Goal: Information Seeking & Learning: Learn about a topic

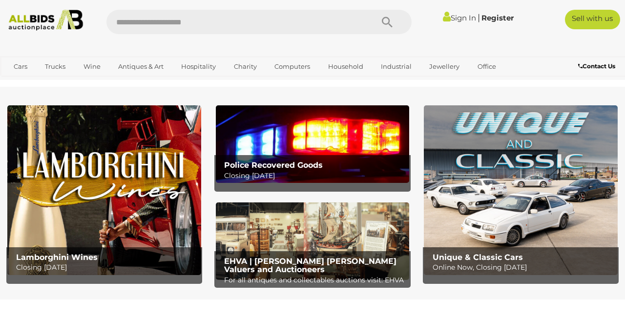
click at [459, 18] on link "Sign In" at bounding box center [459, 17] width 33 height 9
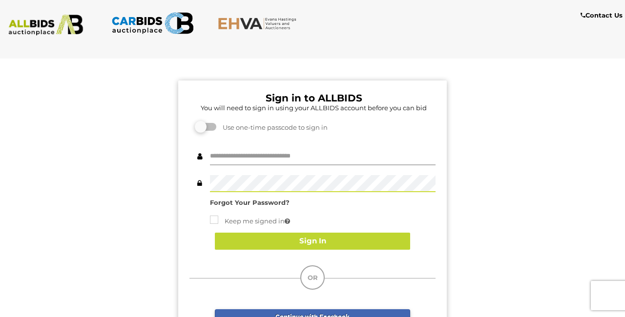
type input "********"
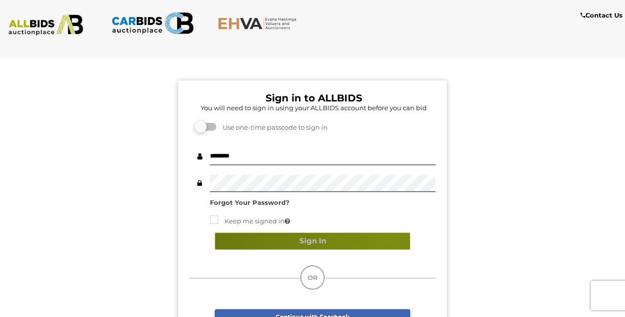
click at [388, 239] on button "Sign In" at bounding box center [312, 241] width 195 height 17
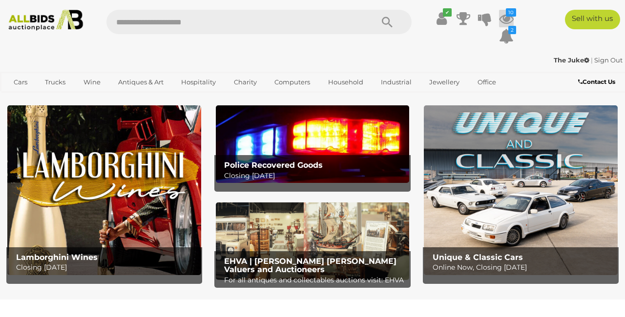
click at [503, 18] on icon at bounding box center [506, 19] width 15 height 18
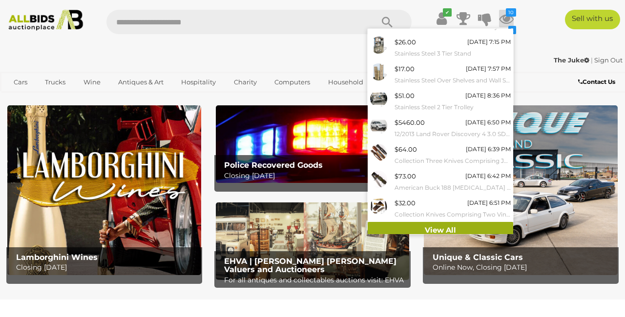
scroll to position [100, 0]
click at [415, 223] on link "View All" at bounding box center [441, 231] width 146 height 17
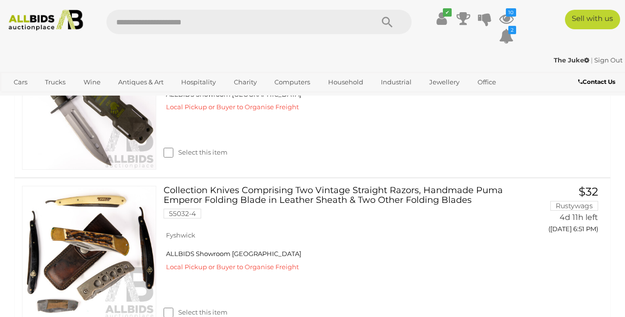
scroll to position [1489, 0]
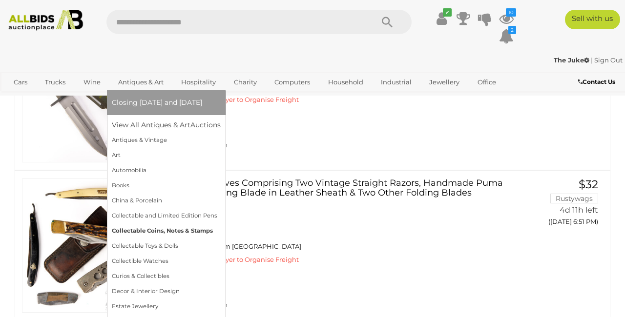
click at [155, 231] on link "Collectable Coins, Notes & Stamps" at bounding box center [166, 231] width 109 height 15
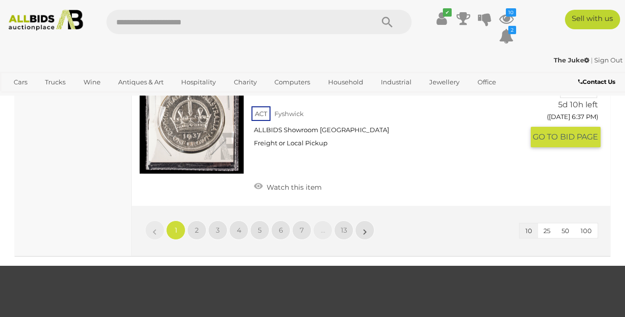
scroll to position [1567, 0]
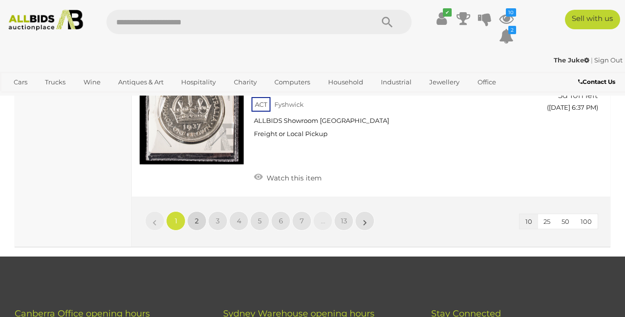
click at [197, 217] on span "2" at bounding box center [197, 221] width 4 height 9
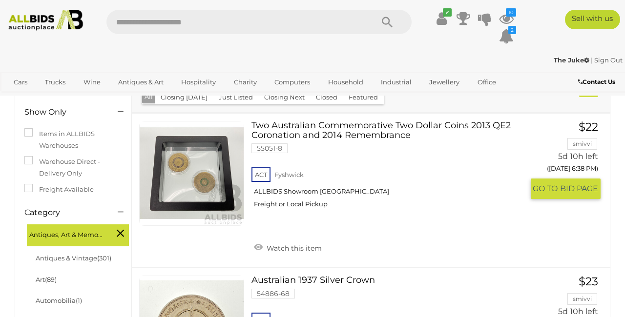
scroll to position [116, 0]
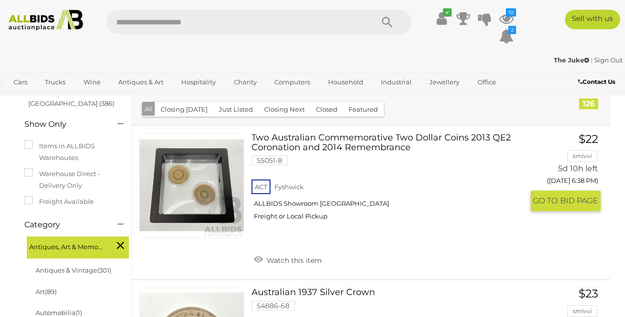
click at [214, 191] on link at bounding box center [191, 185] width 105 height 105
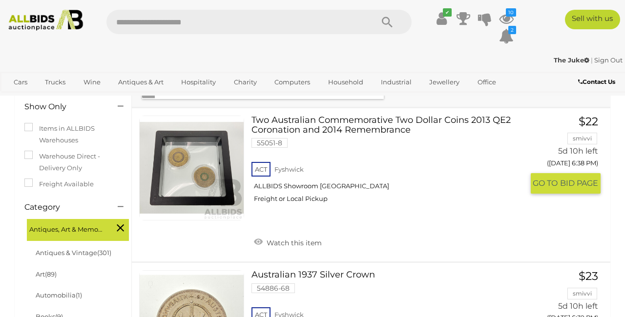
scroll to position [135, 0]
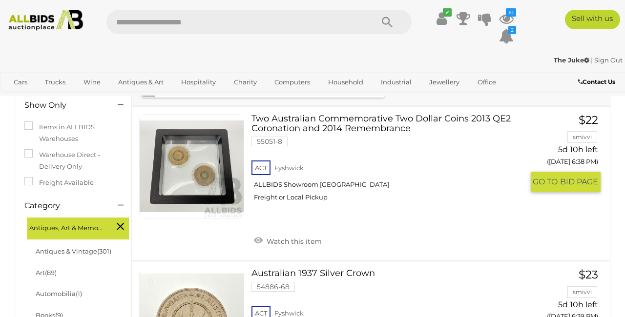
click at [221, 179] on link at bounding box center [191, 166] width 105 height 105
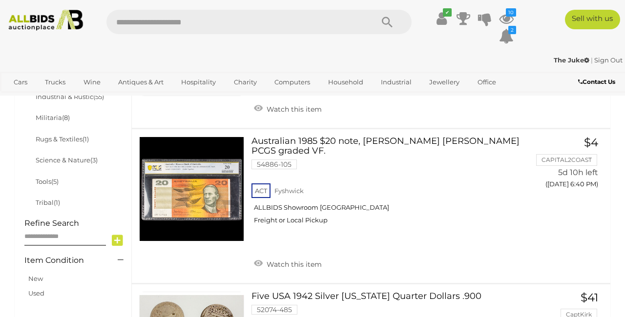
scroll to position [548, 0]
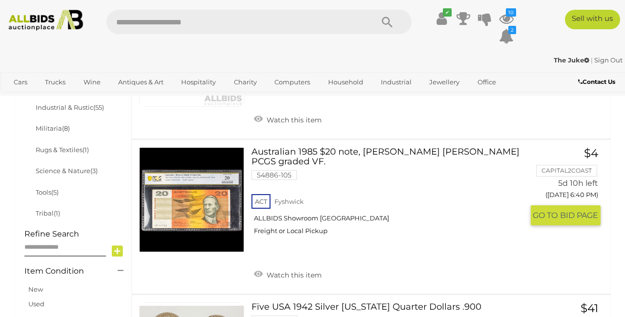
click at [227, 196] on link at bounding box center [191, 199] width 105 height 105
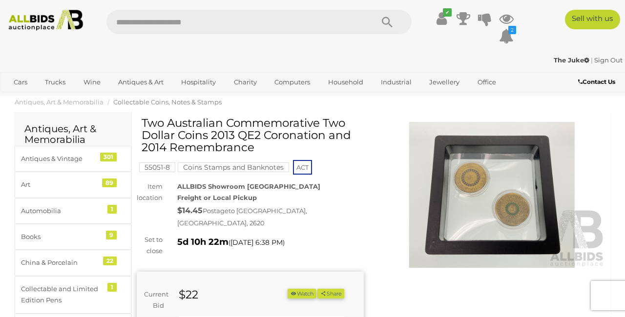
click at [474, 188] on img at bounding box center [491, 195] width 227 height 147
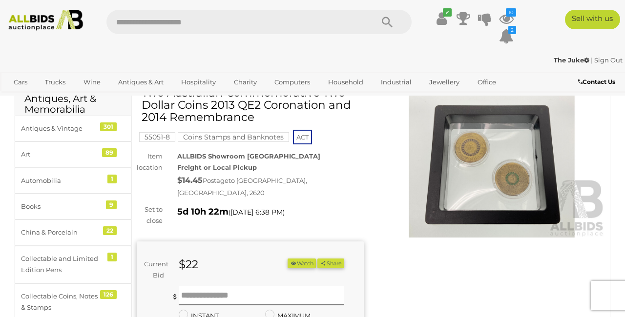
scroll to position [14, 0]
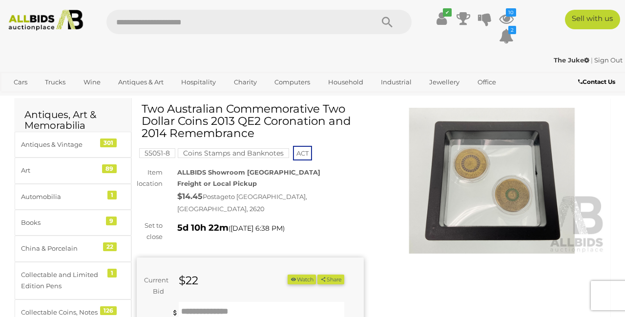
click at [451, 182] on img at bounding box center [491, 181] width 227 height 147
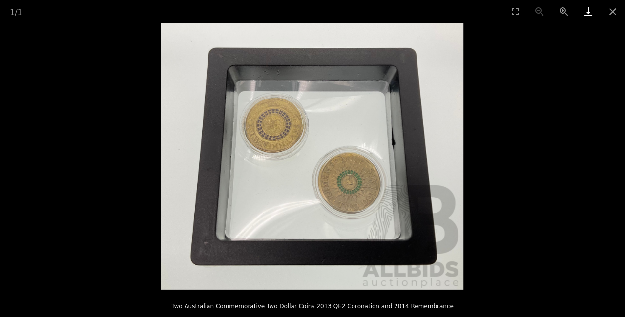
click at [583, 12] on link "Download" at bounding box center [588, 11] width 24 height 23
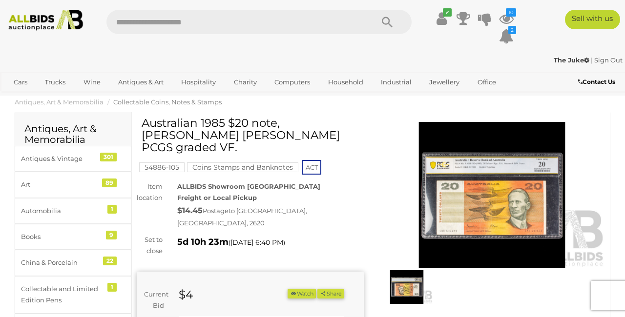
click at [474, 198] on img at bounding box center [491, 195] width 227 height 147
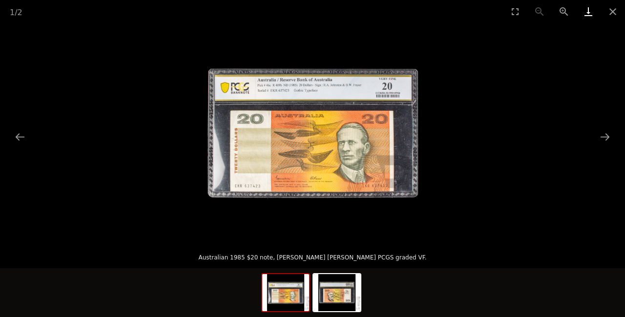
click at [585, 15] on link "Download" at bounding box center [588, 11] width 24 height 23
click at [613, 15] on button "Close gallery" at bounding box center [613, 11] width 24 height 23
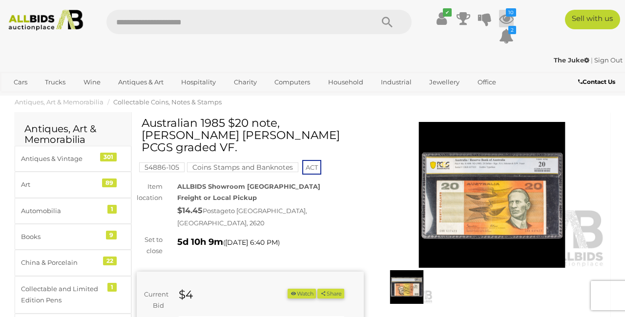
click at [505, 23] on icon at bounding box center [506, 19] width 15 height 18
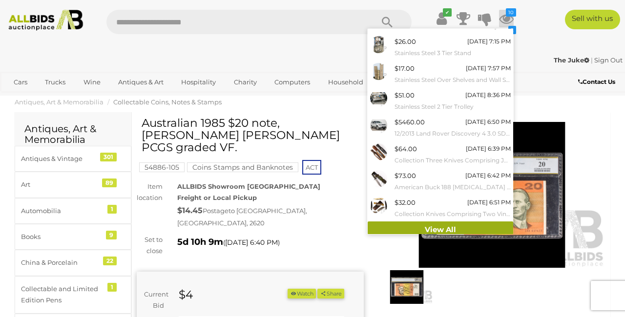
scroll to position [100, 0]
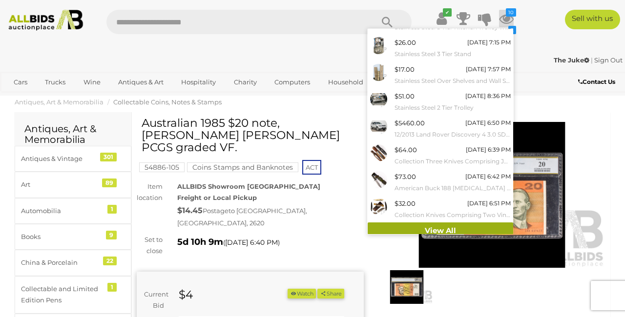
click at [441, 227] on link "View All" at bounding box center [441, 231] width 146 height 17
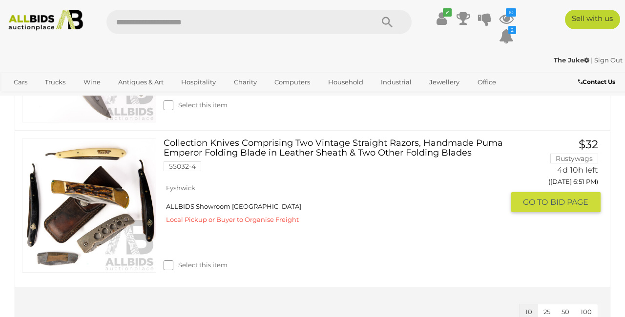
scroll to position [1529, 0]
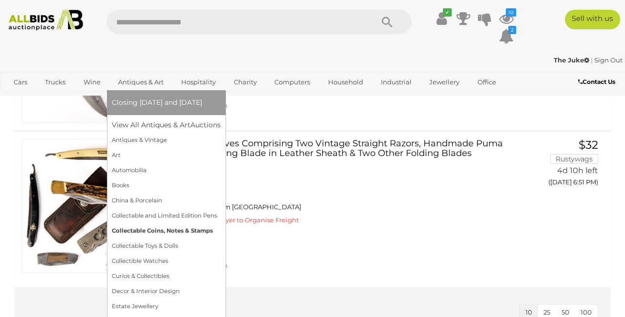
click at [182, 231] on link "Collectable Coins, Notes & Stamps" at bounding box center [166, 231] width 109 height 15
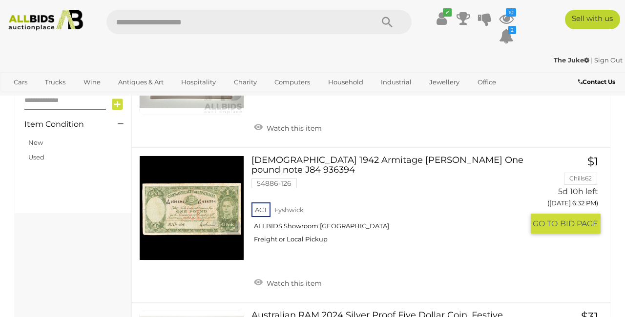
scroll to position [699, 0]
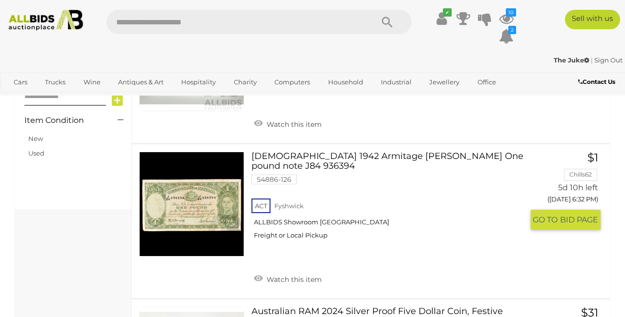
click at [231, 217] on link at bounding box center [191, 204] width 105 height 105
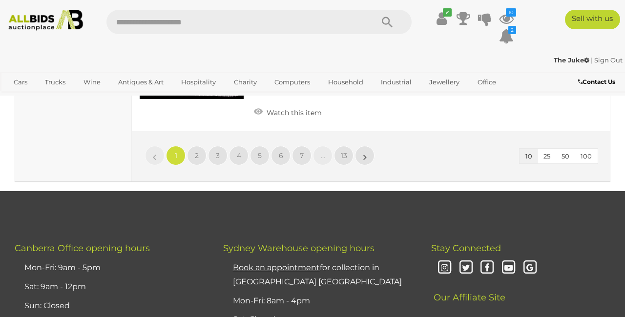
scroll to position [1635, 0]
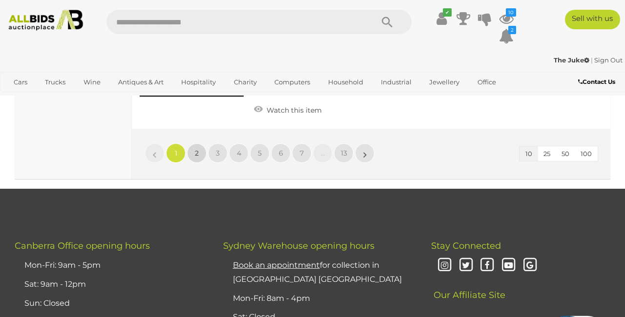
click at [195, 149] on span "2" at bounding box center [197, 153] width 4 height 9
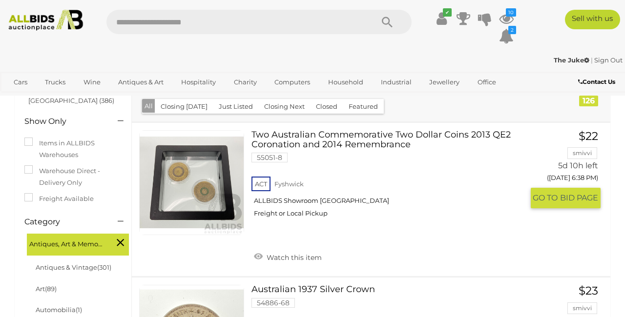
scroll to position [118, 0]
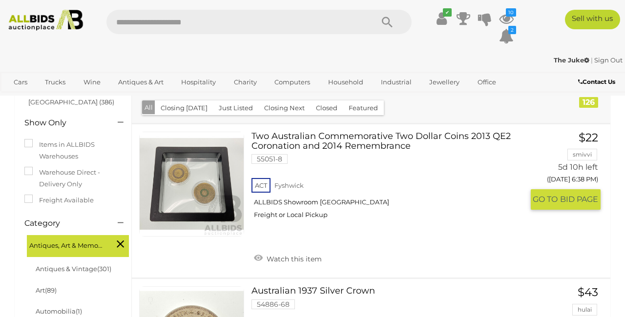
click at [174, 174] on link at bounding box center [191, 184] width 105 height 105
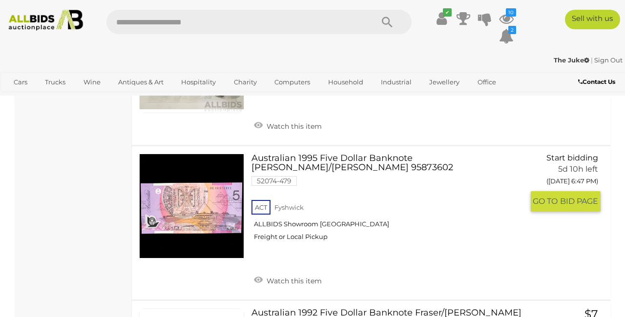
scroll to position [1298, 0]
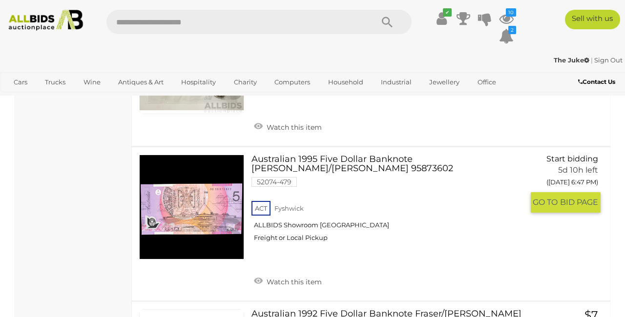
click at [226, 176] on link at bounding box center [191, 207] width 105 height 105
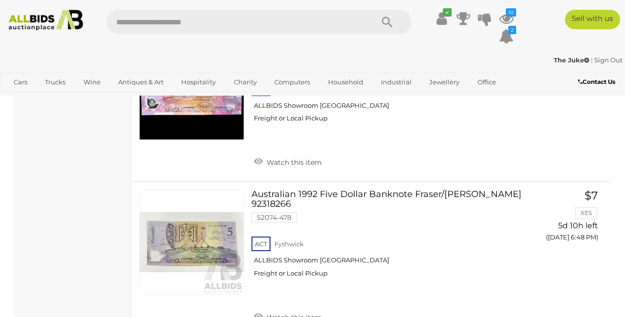
scroll to position [1418, 0]
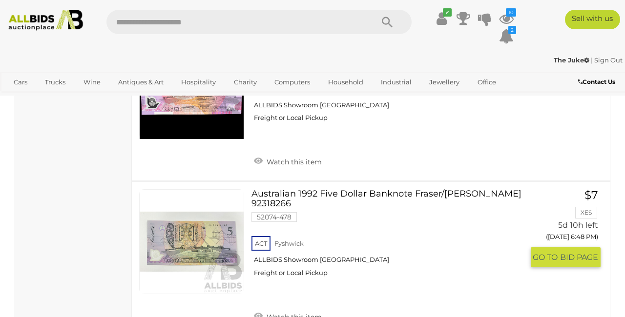
click at [223, 202] on link at bounding box center [191, 241] width 105 height 105
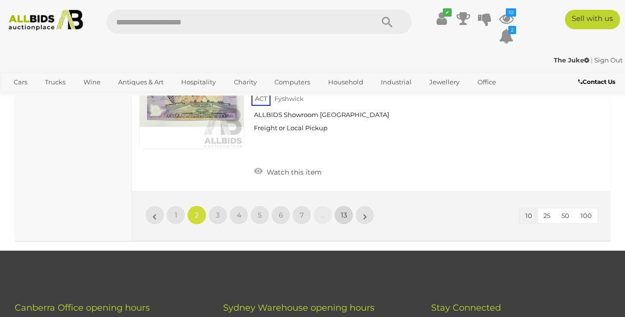
scroll to position [1561, 0]
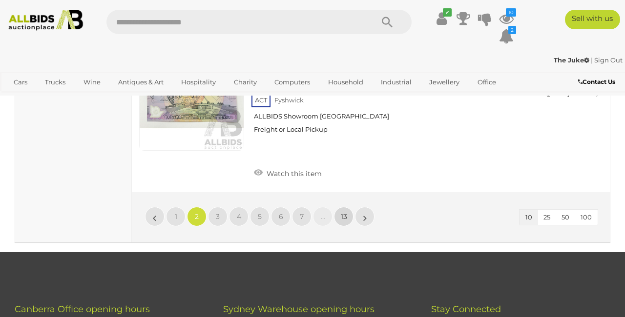
click at [343, 212] on span "13" at bounding box center [344, 216] width 6 height 9
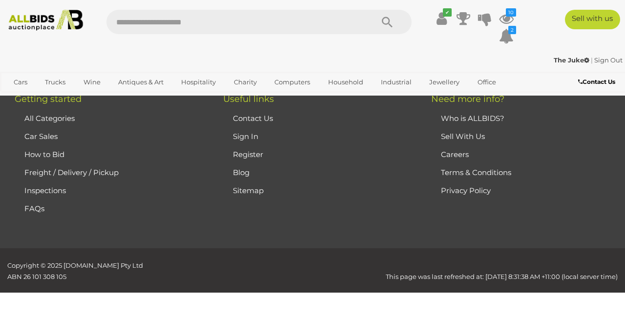
scroll to position [142, 0]
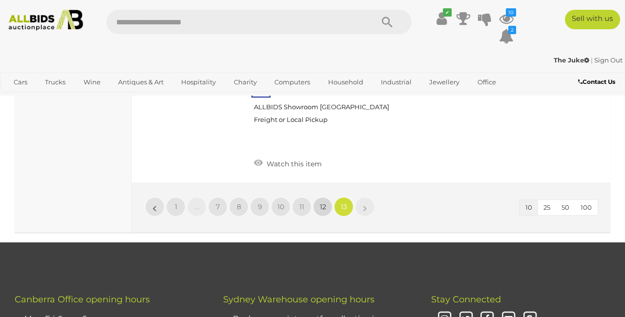
click at [323, 203] on span "12" at bounding box center [323, 207] width 6 height 9
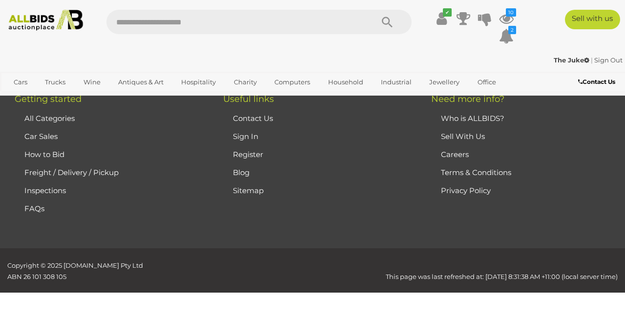
scroll to position [142, 0]
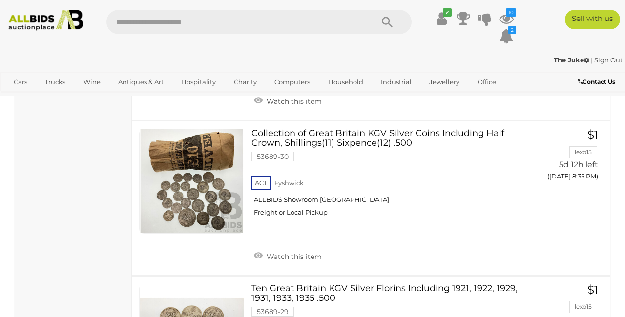
scroll to position [1188, 0]
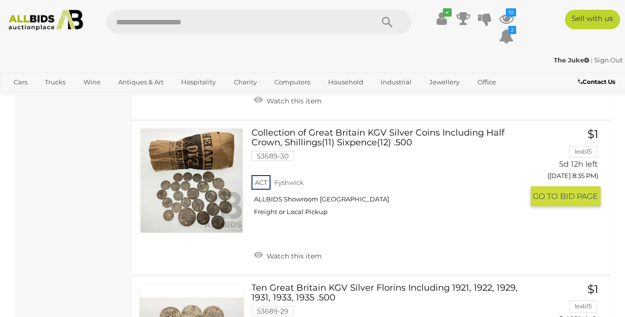
click at [218, 186] on link at bounding box center [191, 180] width 105 height 105
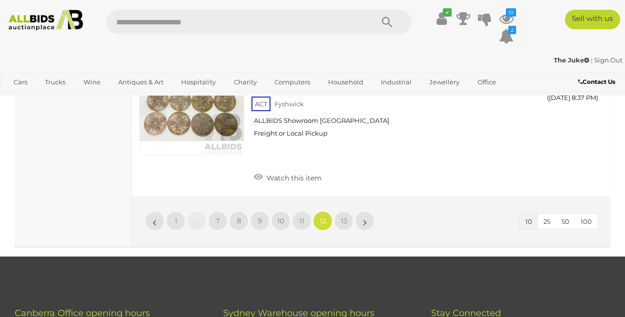
scroll to position [1586, 0]
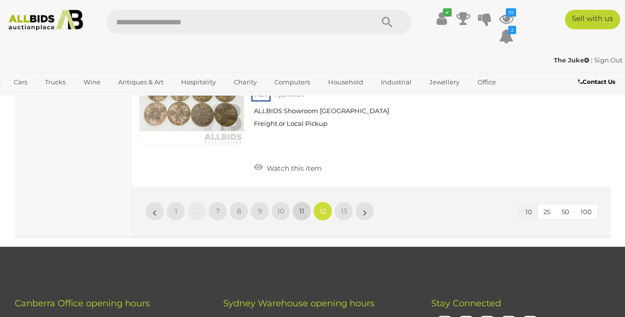
click at [304, 207] on span "11" at bounding box center [301, 211] width 5 height 9
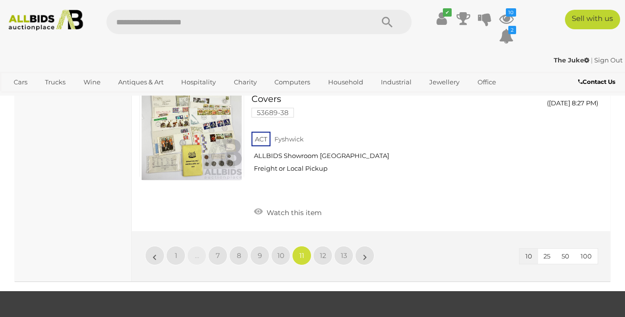
scroll to position [1587, 0]
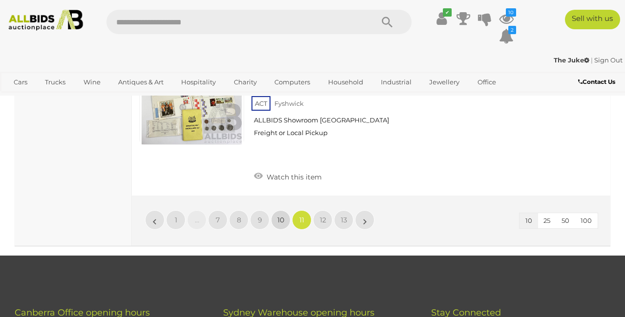
click at [280, 216] on span "10" at bounding box center [280, 220] width 7 height 9
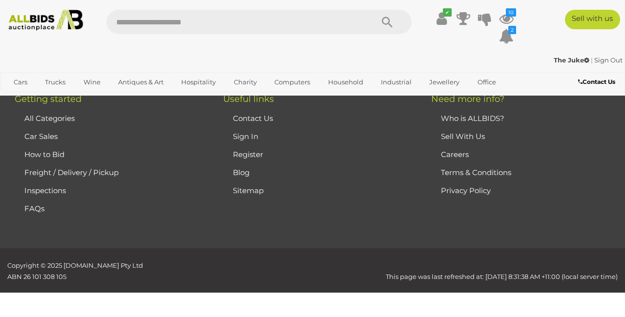
scroll to position [142, 0]
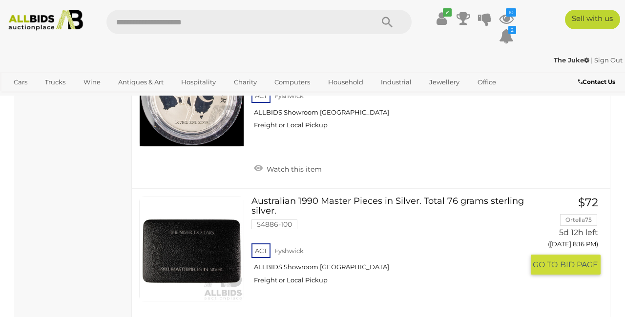
scroll to position [1448, 0]
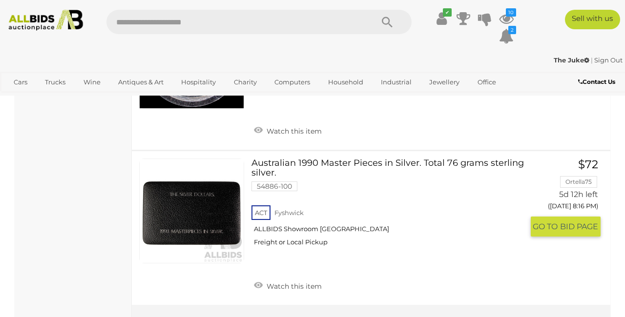
click at [229, 202] on link at bounding box center [191, 211] width 105 height 105
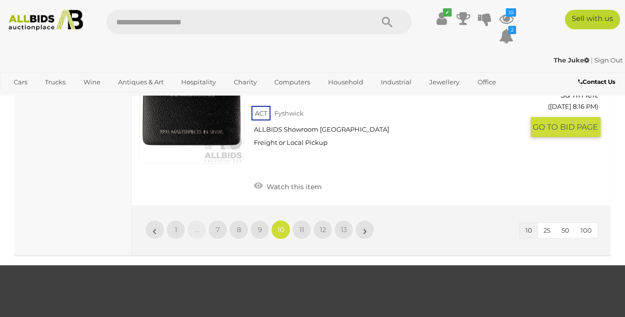
scroll to position [1563, 0]
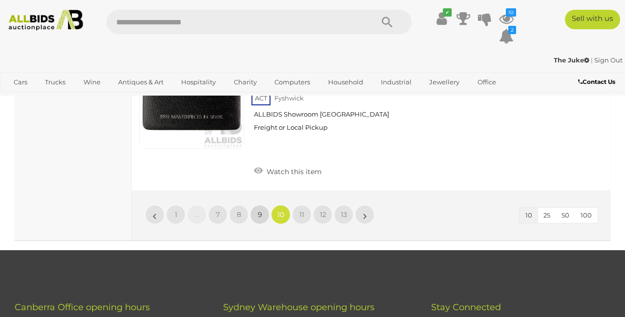
click at [266, 205] on link "9" at bounding box center [260, 215] width 20 height 20
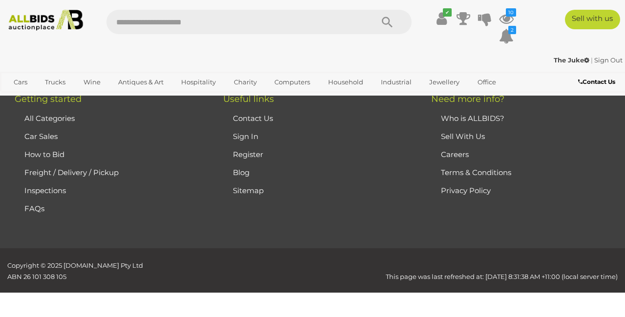
scroll to position [142, 0]
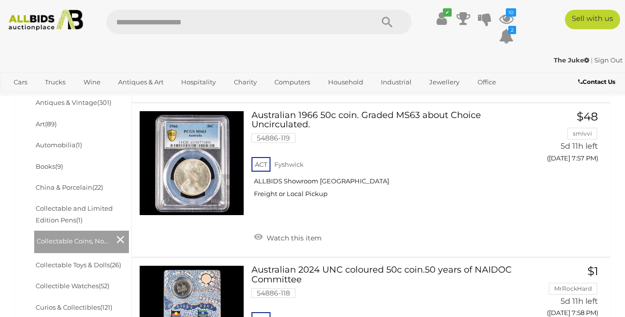
scroll to position [286, 0]
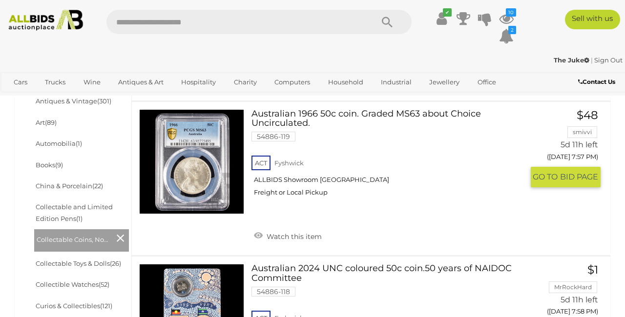
click at [200, 171] on link at bounding box center [191, 161] width 105 height 105
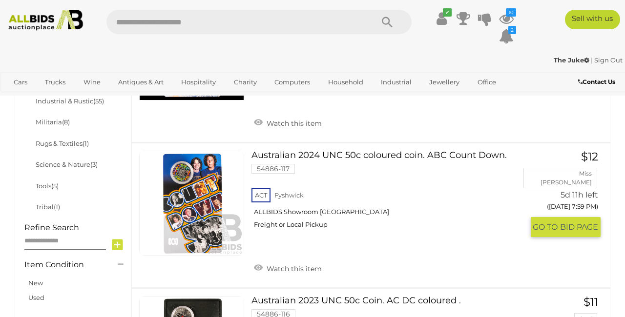
scroll to position [555, 0]
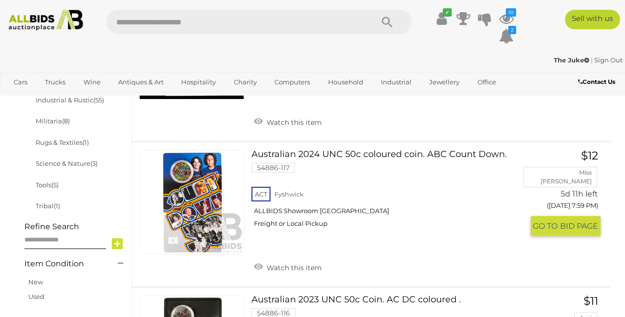
click at [197, 207] on link at bounding box center [191, 202] width 105 height 105
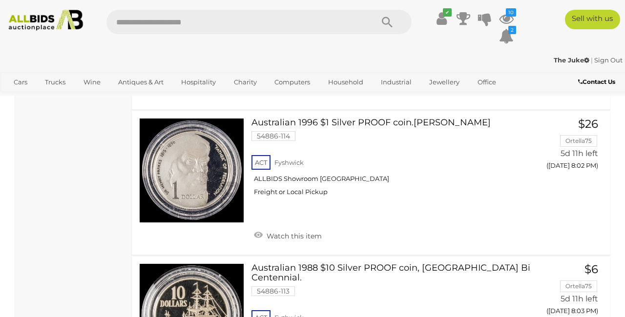
scroll to position [1028, 0]
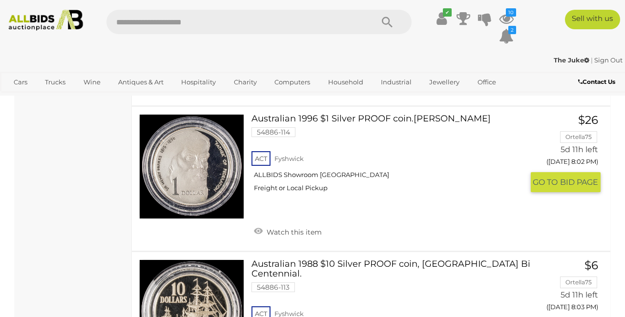
click at [379, 200] on div "ACT Fyshwick ALLBIDS Showroom Fyshwick Freight or Local Pickup" at bounding box center [388, 174] width 272 height 50
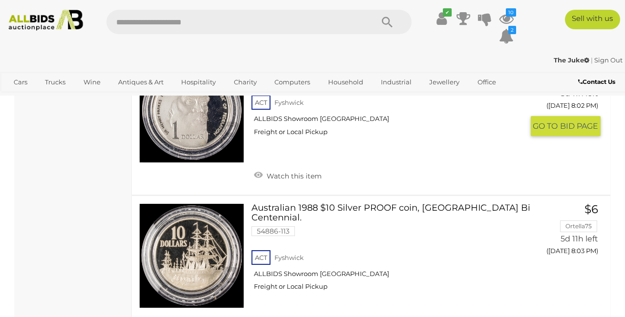
scroll to position [1076, 0]
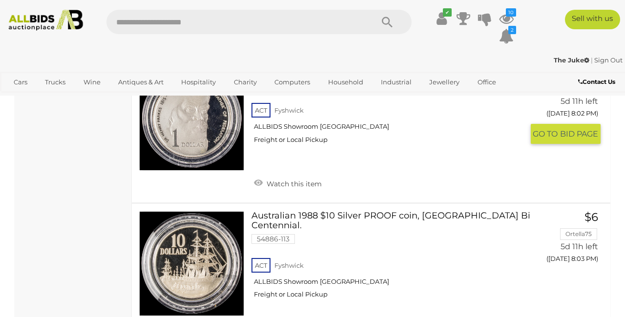
click at [359, 151] on div "ACT Fyshwick ALLBIDS Showroom Fyshwick Freight or Local Pickup" at bounding box center [388, 126] width 272 height 50
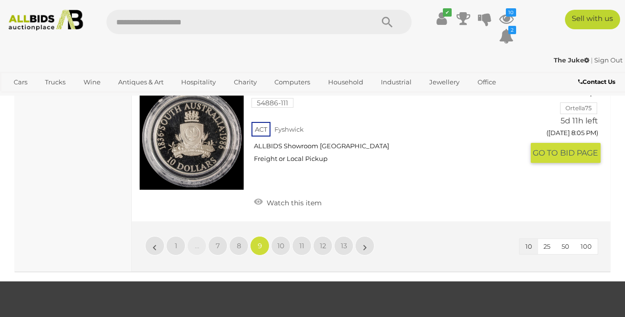
scroll to position [1531, 0]
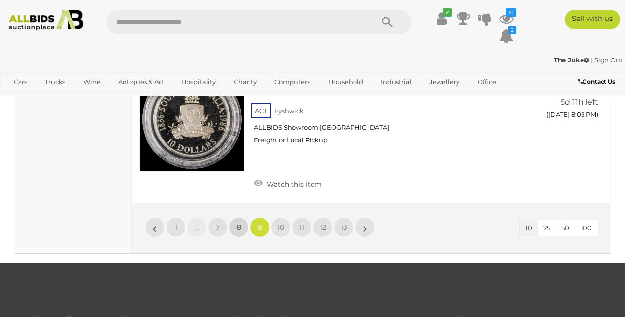
click at [241, 218] on link "8" at bounding box center [239, 228] width 20 height 20
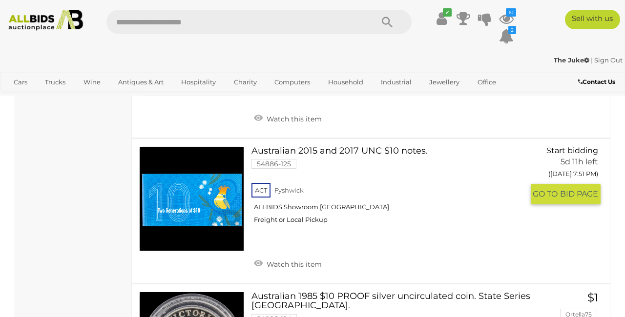
scroll to position [868, 0]
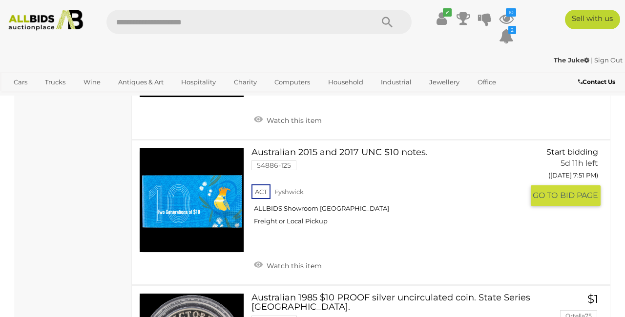
click at [227, 196] on link at bounding box center [191, 200] width 105 height 105
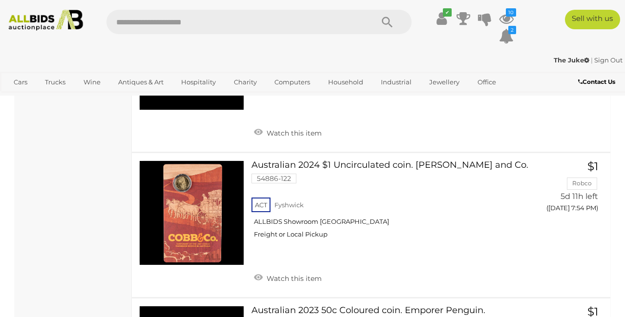
scroll to position [1349, 0]
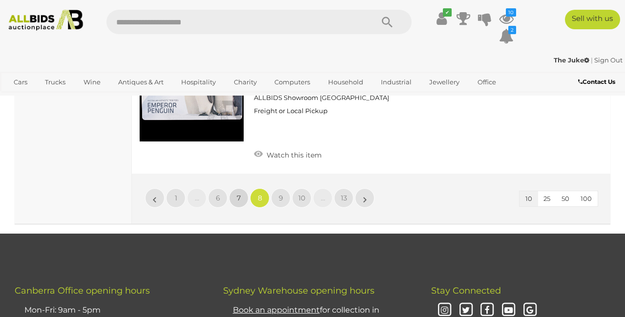
click at [241, 194] on span "7" at bounding box center [239, 198] width 4 height 9
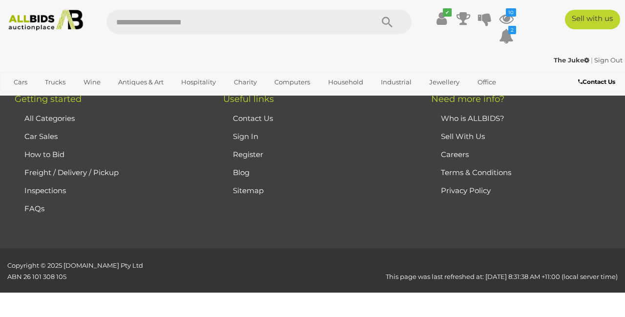
scroll to position [142, 0]
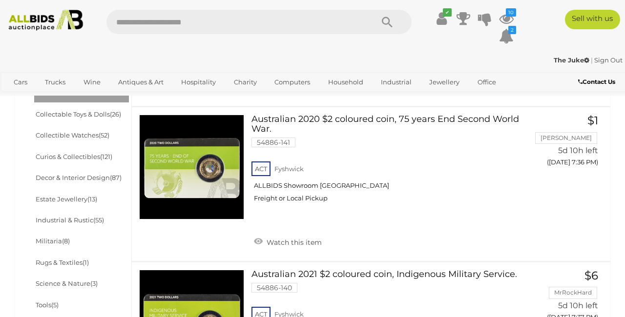
scroll to position [410, 0]
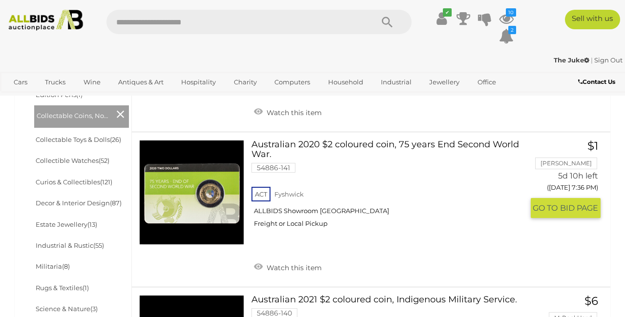
click at [212, 196] on link at bounding box center [191, 192] width 105 height 105
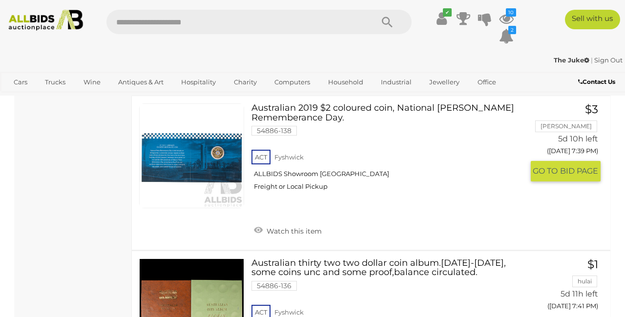
scroll to position [903, 0]
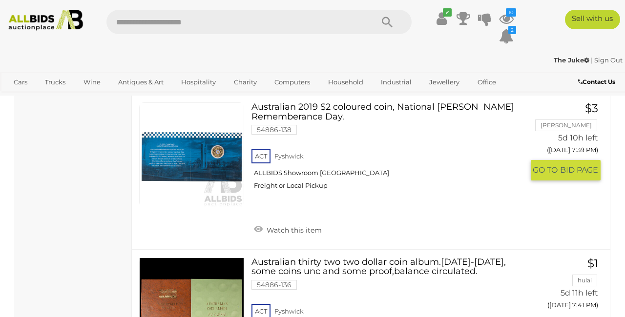
click at [217, 146] on link at bounding box center [191, 155] width 105 height 105
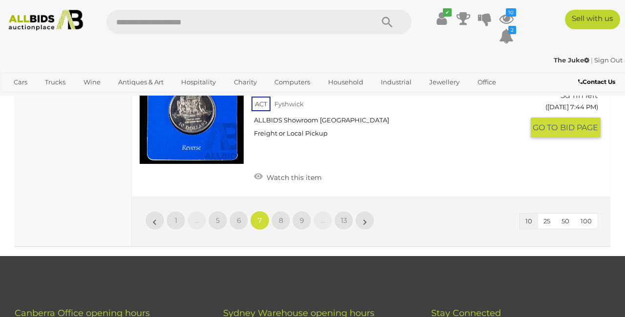
scroll to position [1606, 0]
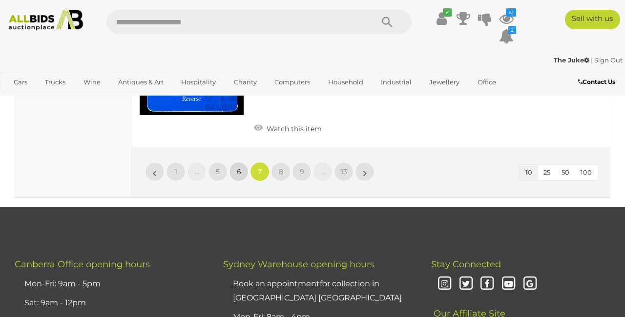
click at [237, 168] on span "6" at bounding box center [239, 172] width 4 height 9
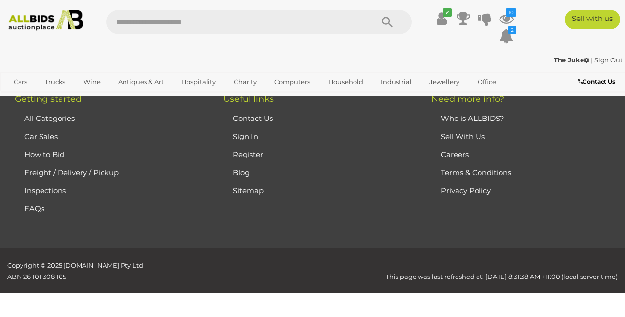
scroll to position [142, 0]
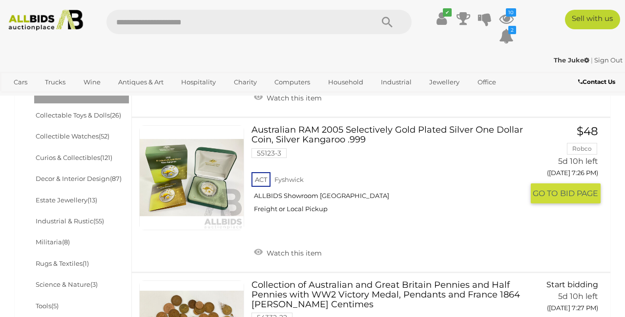
scroll to position [434, 0]
click at [210, 186] on link at bounding box center [191, 178] width 105 height 105
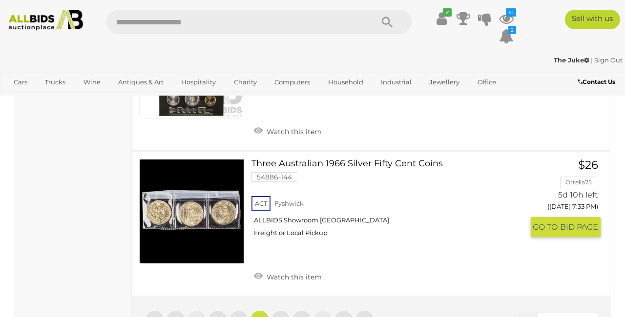
scroll to position [1497, 0]
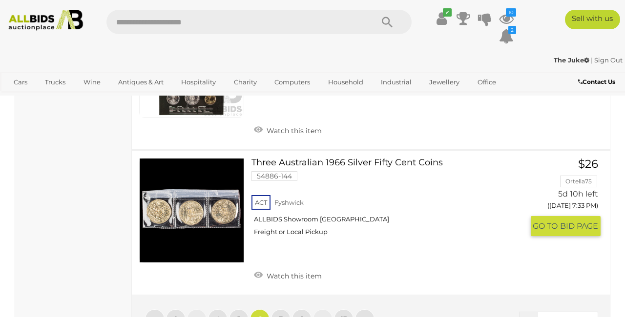
click at [196, 196] on link at bounding box center [191, 210] width 105 height 105
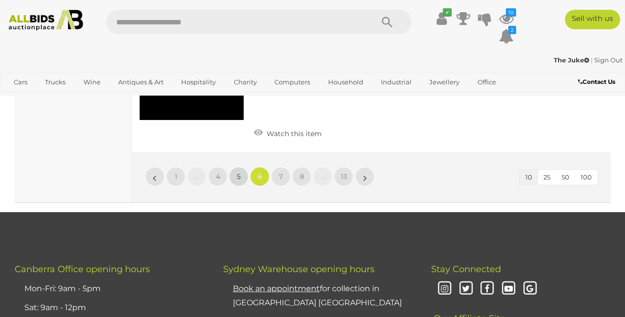
click at [240, 172] on span "5" at bounding box center [239, 176] width 4 height 9
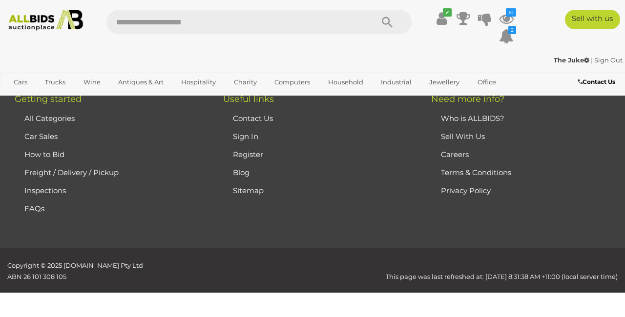
scroll to position [142, 0]
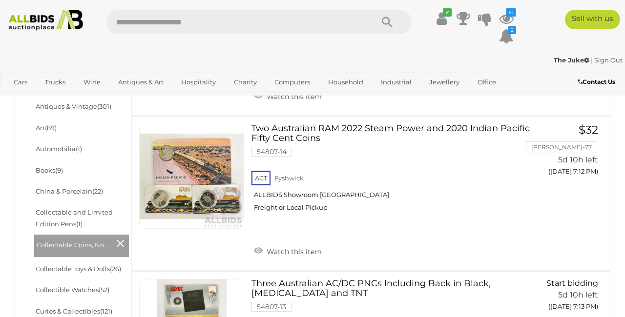
scroll to position [280, 0]
click at [200, 189] on link at bounding box center [191, 176] width 105 height 105
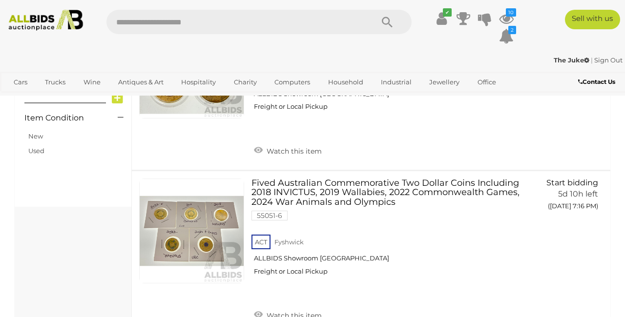
scroll to position [750, 0]
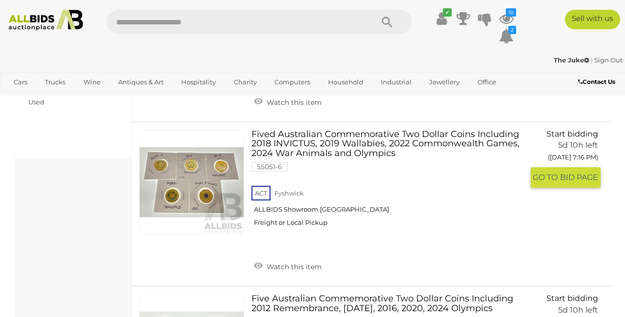
click at [207, 192] on link at bounding box center [191, 182] width 105 height 105
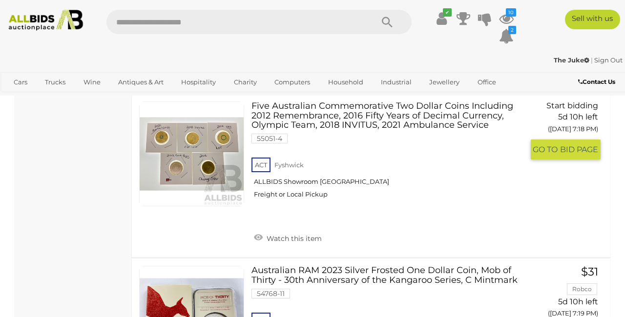
scroll to position [1094, 0]
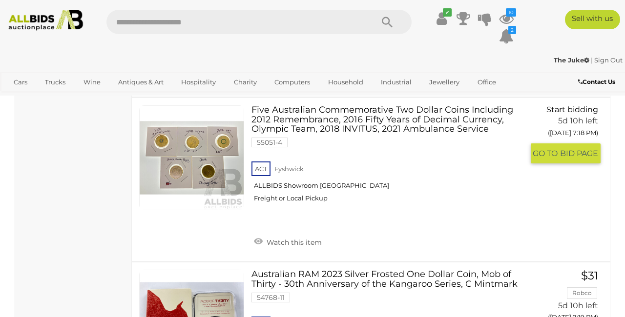
click at [216, 162] on link at bounding box center [191, 157] width 105 height 105
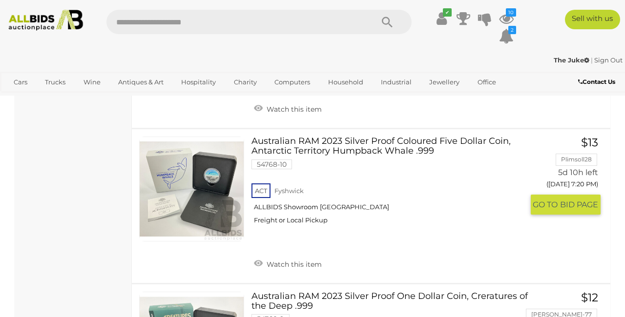
scroll to position [1386, 0]
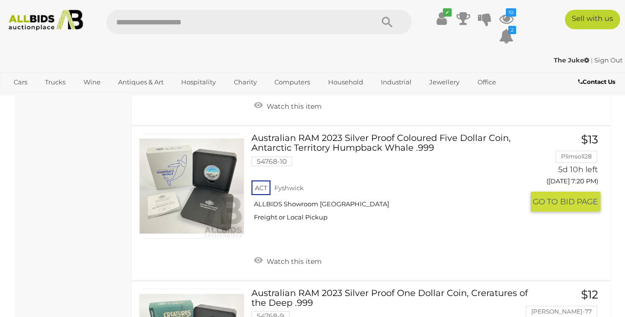
click at [217, 168] on link at bounding box center [191, 186] width 105 height 105
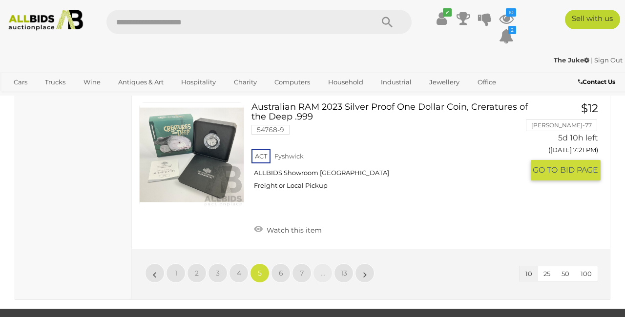
scroll to position [1647, 0]
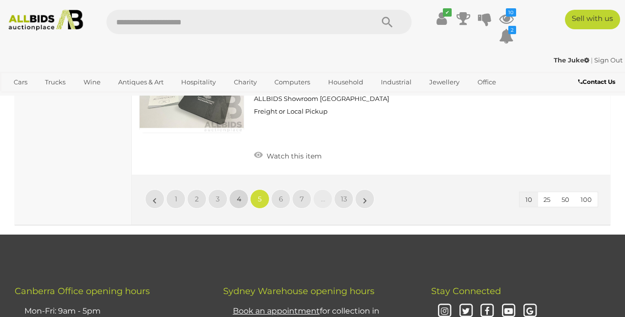
click at [239, 195] on span "4" at bounding box center [239, 199] width 4 height 9
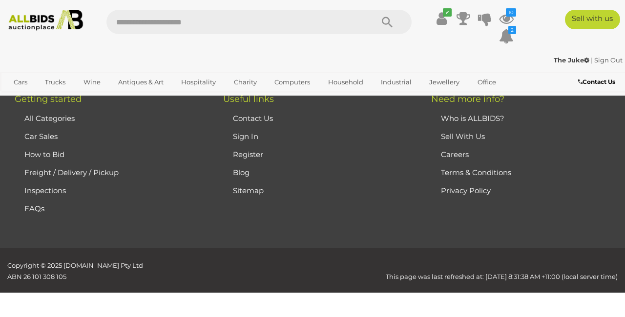
scroll to position [142, 0]
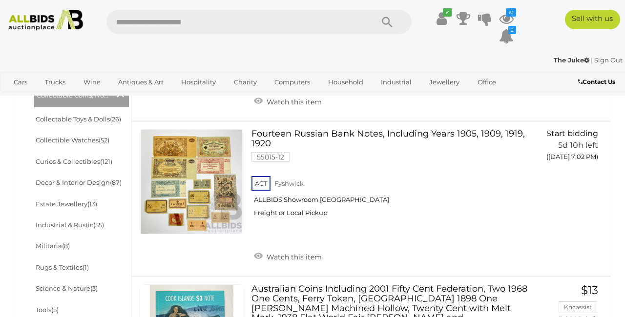
scroll to position [434, 0]
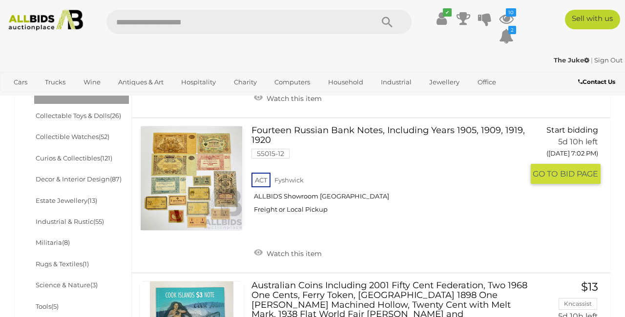
click at [201, 193] on link at bounding box center [191, 178] width 105 height 105
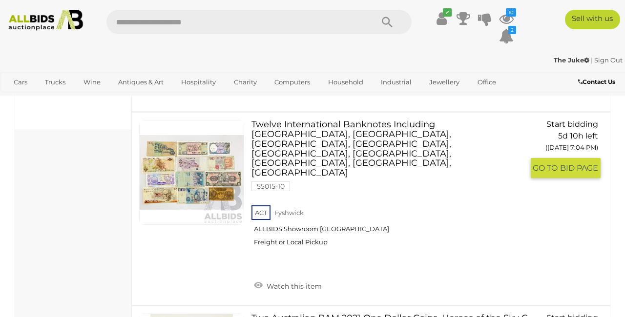
scroll to position [780, 0]
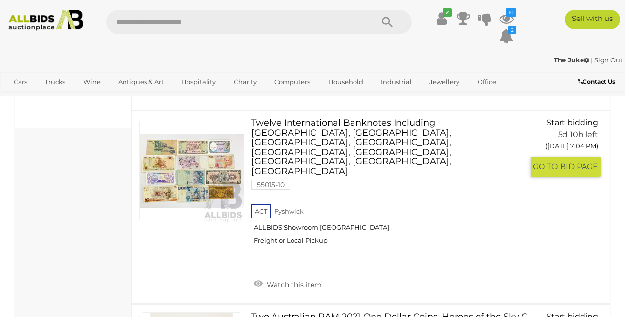
click at [223, 176] on link at bounding box center [191, 171] width 105 height 105
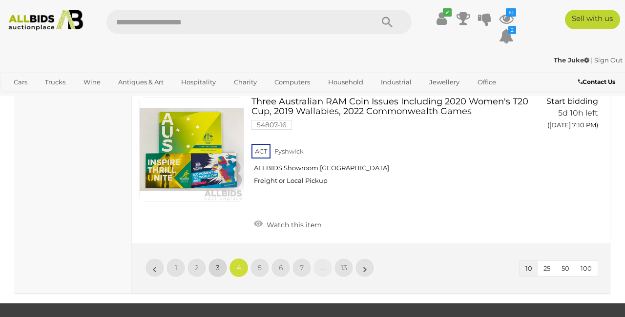
click at [221, 258] on link "3" at bounding box center [218, 268] width 20 height 20
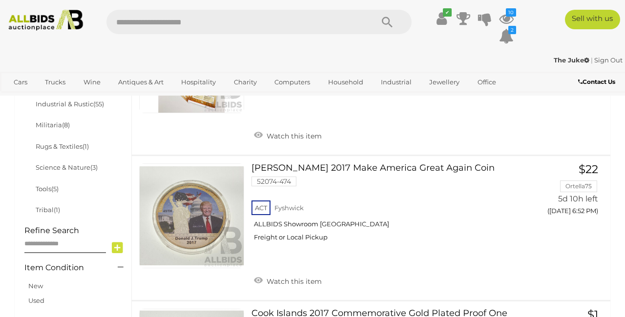
scroll to position [576, 0]
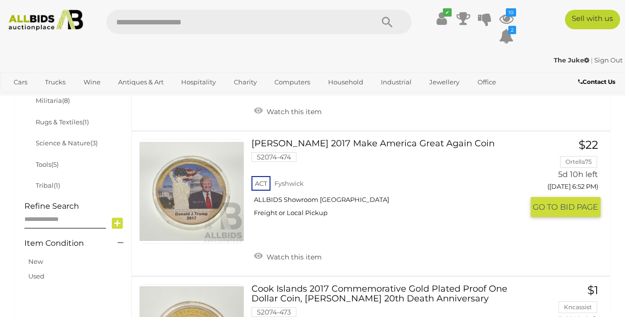
click at [218, 192] on link at bounding box center [191, 191] width 105 height 105
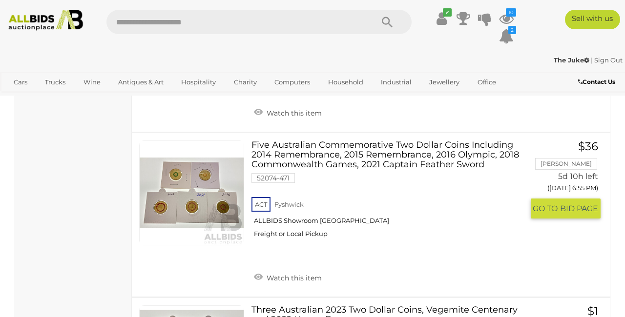
scroll to position [1043, 0]
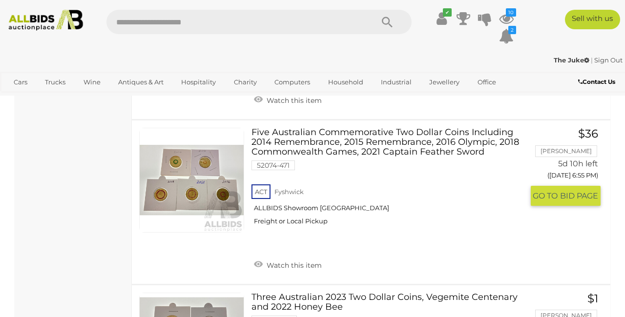
click at [213, 185] on link at bounding box center [191, 180] width 105 height 105
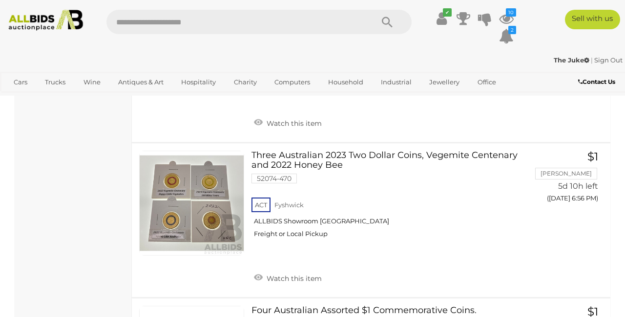
scroll to position [1186, 0]
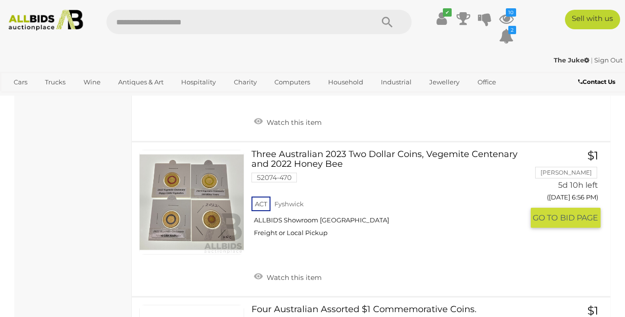
click at [200, 194] on link at bounding box center [191, 202] width 105 height 105
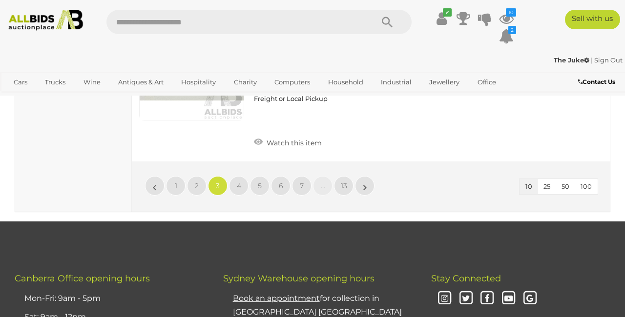
scroll to position [1624, 0]
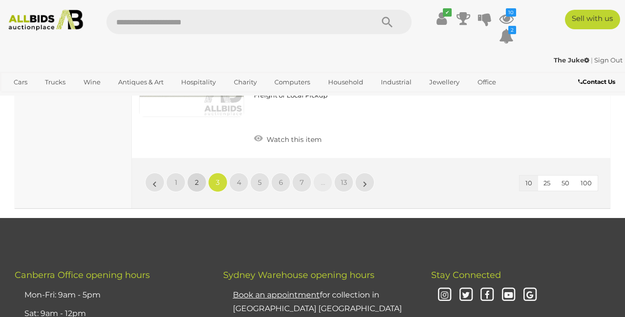
click at [202, 173] on link "2" at bounding box center [197, 183] width 20 height 20
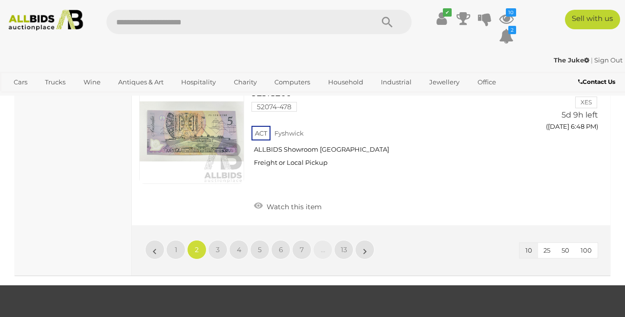
scroll to position [1556, 0]
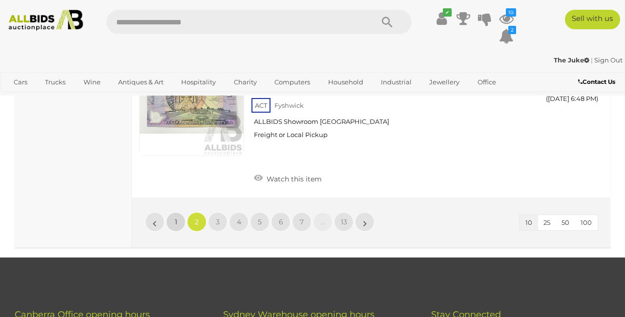
click at [177, 218] on span "1" at bounding box center [176, 222] width 2 height 9
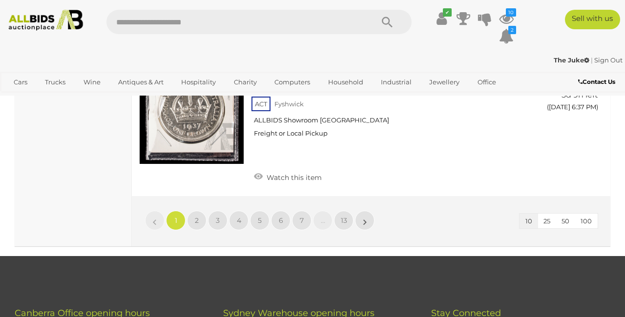
scroll to position [1570, 0]
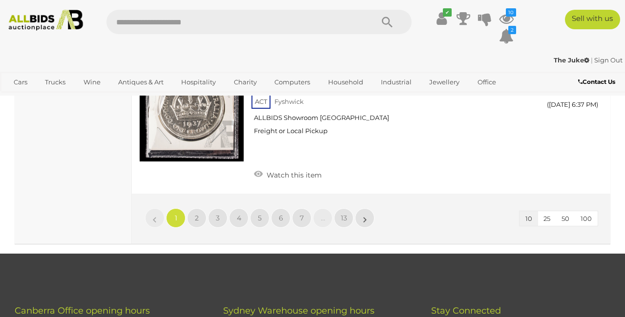
click at [122, 20] on input "text" at bounding box center [234, 22] width 257 height 24
type input "********"
click at [388, 21] on icon "Search" at bounding box center [387, 22] width 11 height 15
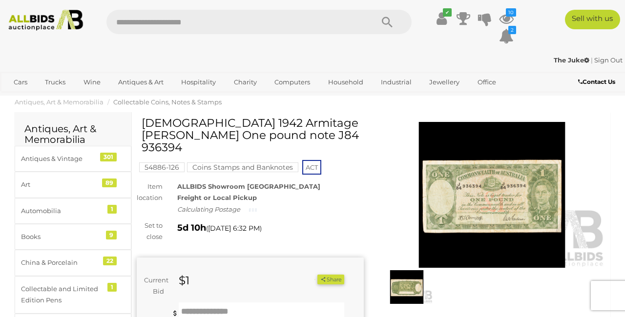
click at [467, 200] on img at bounding box center [491, 195] width 227 height 147
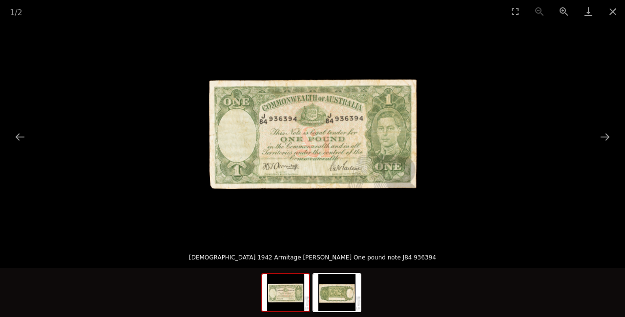
click at [412, 162] on img at bounding box center [313, 132] width 218 height 218
click at [590, 14] on link "Download" at bounding box center [588, 11] width 24 height 23
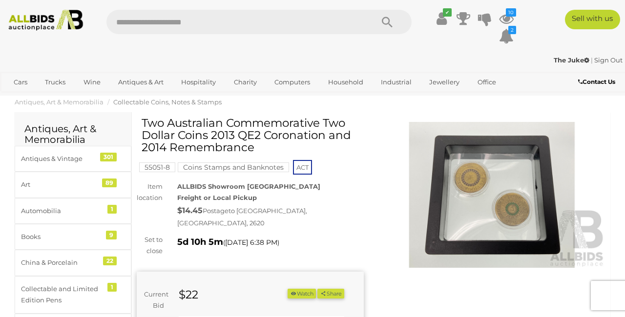
click at [473, 169] on img at bounding box center [491, 195] width 227 height 147
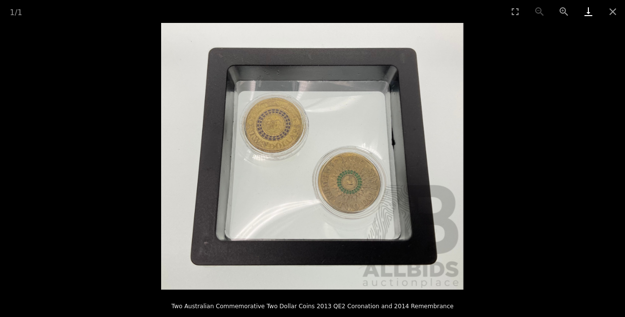
click at [591, 12] on link "Download" at bounding box center [588, 11] width 24 height 23
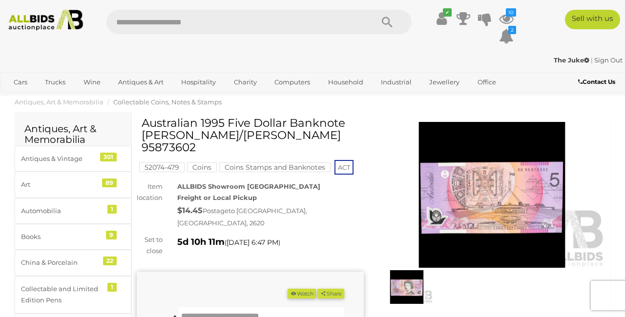
click at [504, 200] on img at bounding box center [491, 195] width 227 height 147
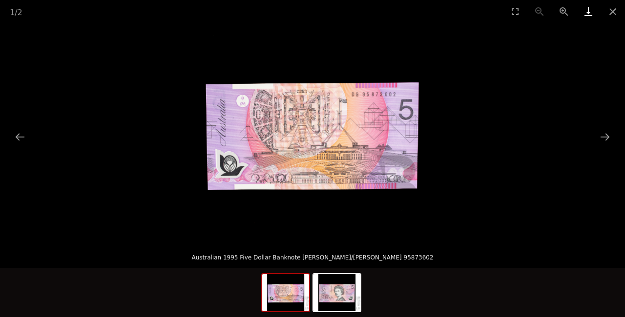
click at [590, 11] on link "Download" at bounding box center [588, 11] width 24 height 23
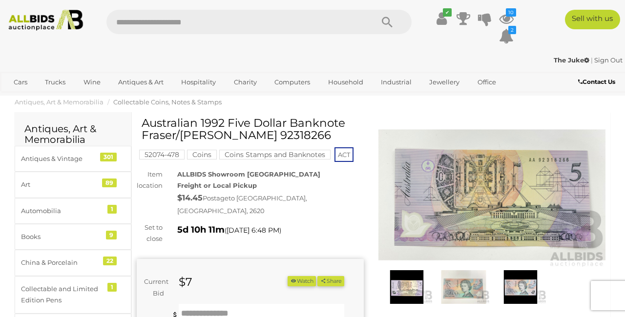
click at [508, 189] on img at bounding box center [491, 195] width 227 height 147
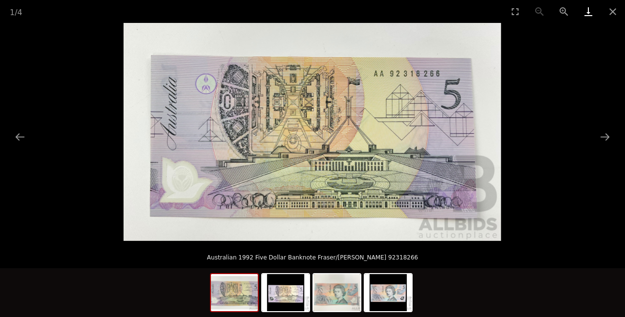
click at [586, 17] on link "Download" at bounding box center [588, 11] width 24 height 23
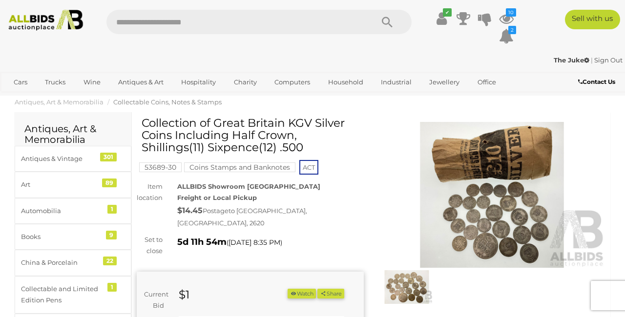
click at [484, 198] on img at bounding box center [491, 195] width 227 height 147
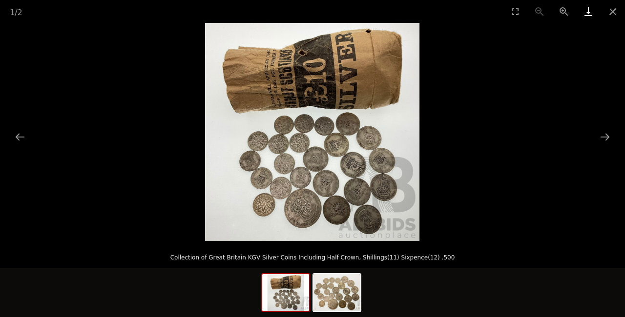
click at [588, 12] on link "Download" at bounding box center [588, 11] width 24 height 23
click at [611, 13] on button "Close gallery" at bounding box center [613, 11] width 24 height 23
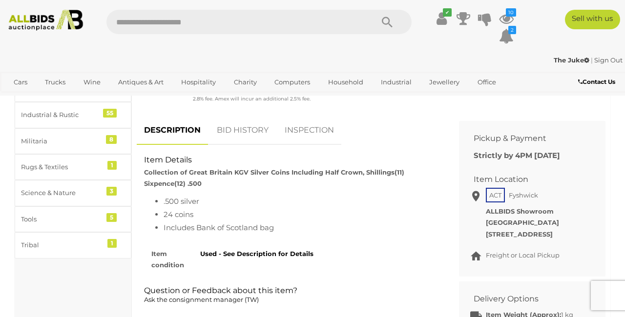
scroll to position [412, 0]
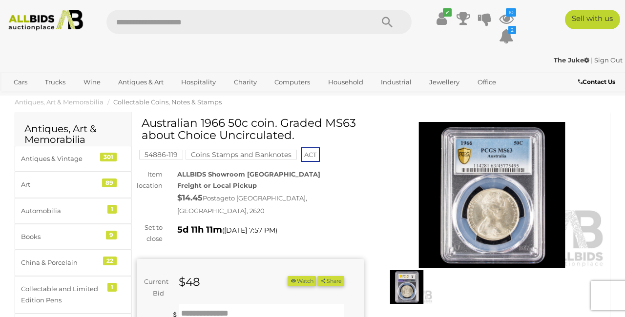
click at [490, 162] on img at bounding box center [491, 195] width 227 height 147
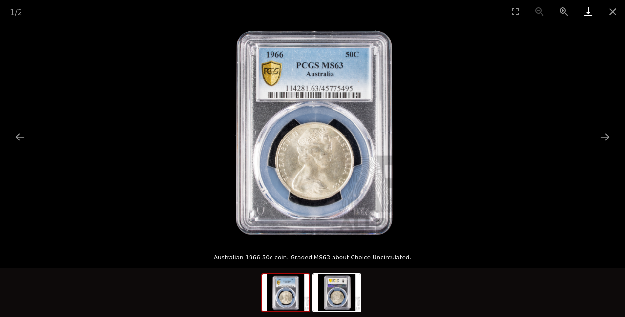
click at [585, 16] on link "Download" at bounding box center [588, 11] width 24 height 23
click at [339, 282] on img at bounding box center [337, 292] width 47 height 37
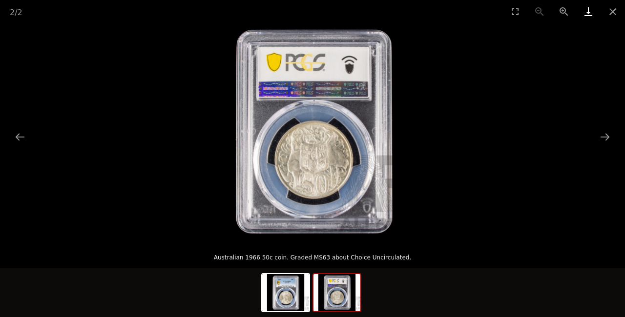
click at [587, 12] on link "Download" at bounding box center [588, 11] width 24 height 23
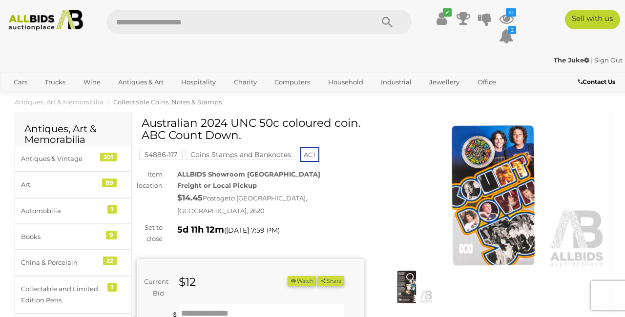
click at [485, 198] on img at bounding box center [491, 195] width 227 height 147
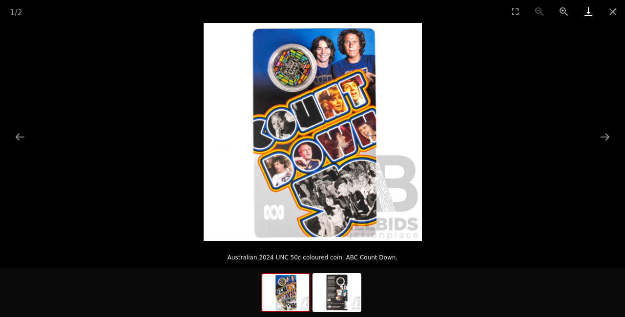
click at [586, 12] on link "Download" at bounding box center [588, 11] width 24 height 23
click at [613, 10] on button "Close gallery" at bounding box center [613, 11] width 24 height 23
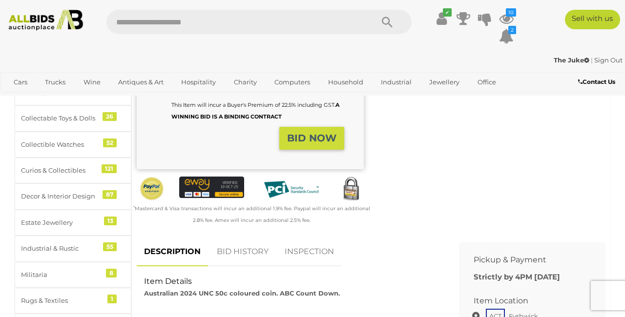
scroll to position [133, 0]
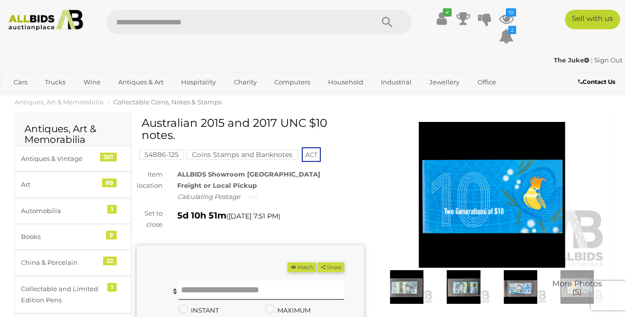
click at [447, 217] on img at bounding box center [491, 195] width 227 height 147
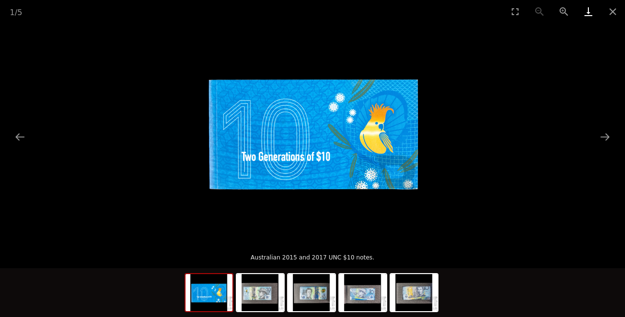
click at [587, 13] on link "Download" at bounding box center [588, 11] width 24 height 23
click at [604, 133] on button "Next slide" at bounding box center [605, 136] width 21 height 19
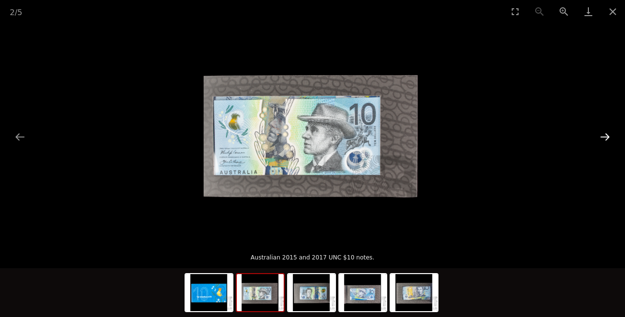
click at [604, 133] on button "Next slide" at bounding box center [605, 136] width 21 height 19
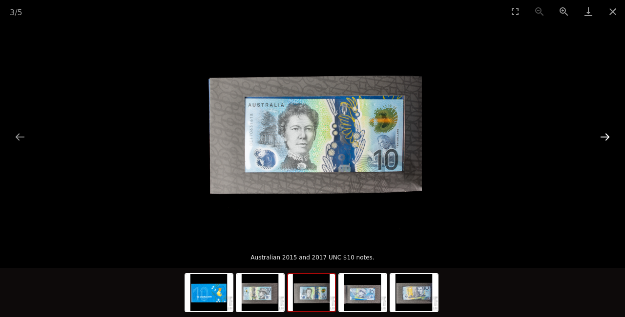
click at [604, 133] on button "Next slide" at bounding box center [605, 136] width 21 height 19
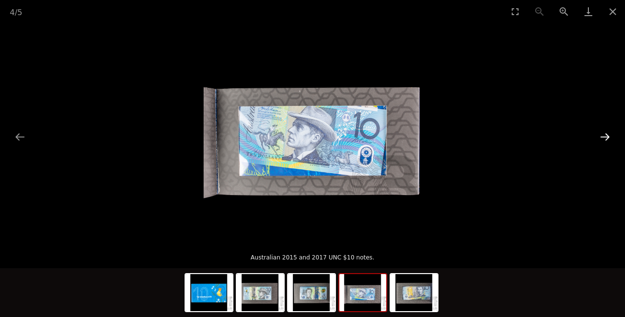
click at [604, 133] on button "Next slide" at bounding box center [605, 136] width 21 height 19
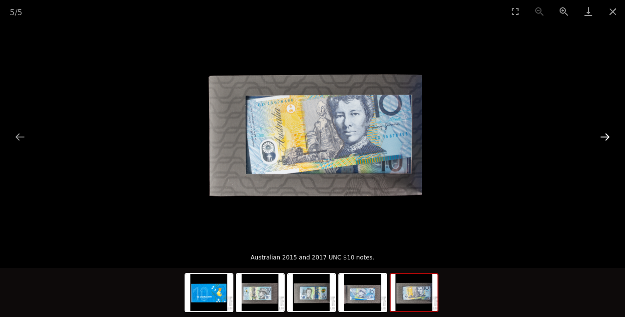
click at [604, 133] on button "Next slide" at bounding box center [605, 136] width 21 height 19
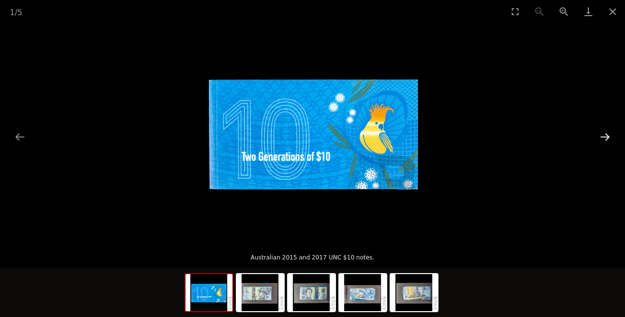
click at [603, 133] on button "Next slide" at bounding box center [605, 136] width 21 height 19
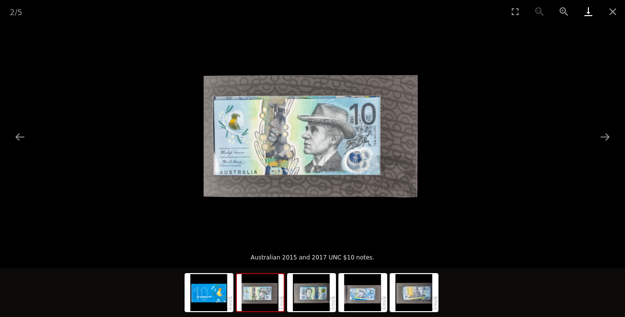
click at [588, 13] on link "Download" at bounding box center [588, 11] width 24 height 23
click at [609, 138] on button "Next slide" at bounding box center [605, 136] width 21 height 19
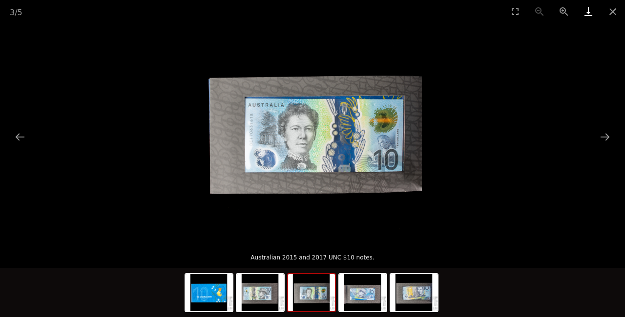
click at [589, 12] on link "Download" at bounding box center [588, 11] width 24 height 23
click at [605, 135] on button "Next slide" at bounding box center [605, 136] width 21 height 19
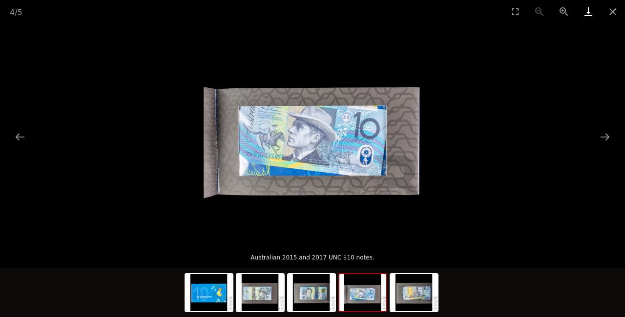
click at [587, 16] on link "Download" at bounding box center [588, 11] width 24 height 23
click at [606, 136] on button "Next slide" at bounding box center [605, 136] width 21 height 19
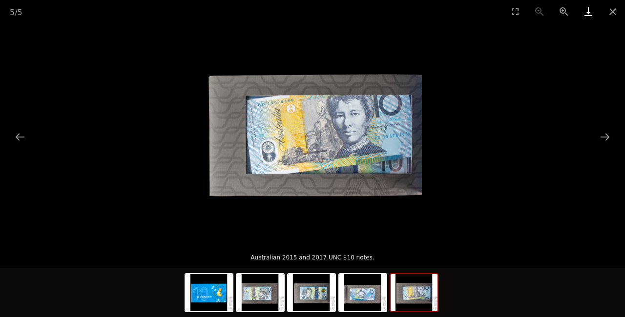
click at [589, 14] on link "Download" at bounding box center [588, 11] width 24 height 23
click at [588, 13] on link "Download" at bounding box center [588, 11] width 24 height 23
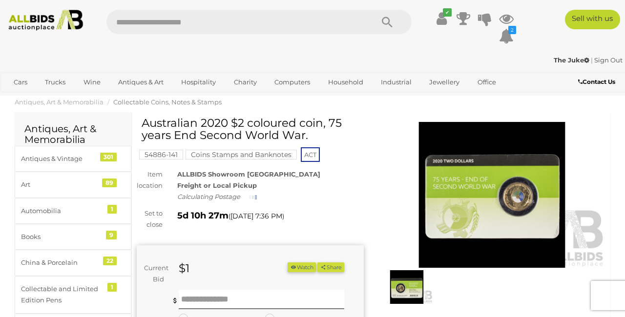
click at [481, 184] on img at bounding box center [491, 195] width 227 height 147
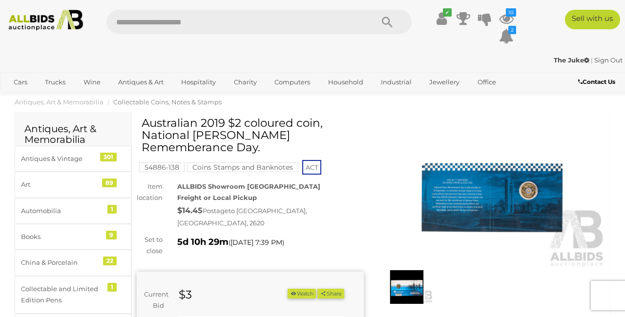
click at [524, 191] on img at bounding box center [491, 195] width 227 height 147
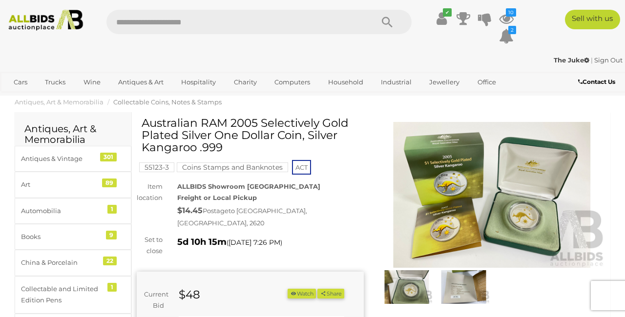
click at [535, 210] on img at bounding box center [491, 195] width 227 height 147
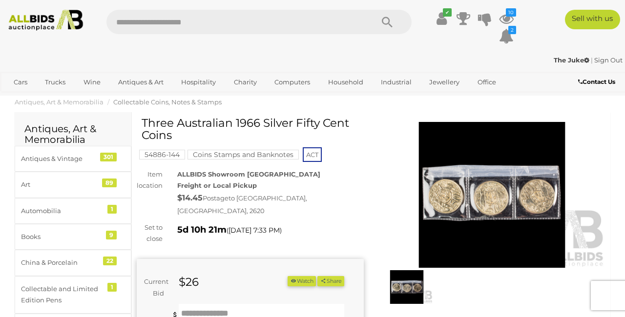
click at [427, 206] on img at bounding box center [491, 195] width 227 height 147
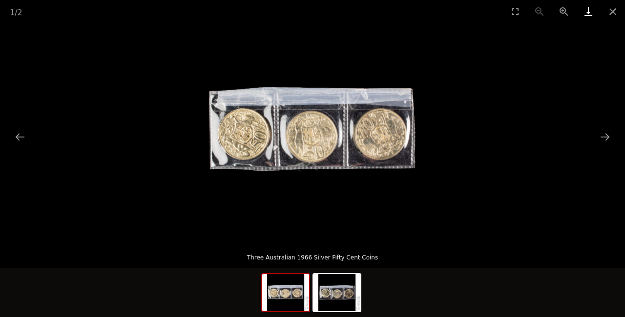
click at [584, 13] on link "Download" at bounding box center [588, 11] width 24 height 23
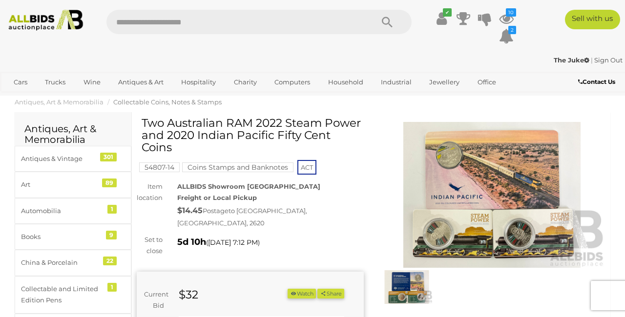
click at [456, 199] on img at bounding box center [491, 195] width 227 height 147
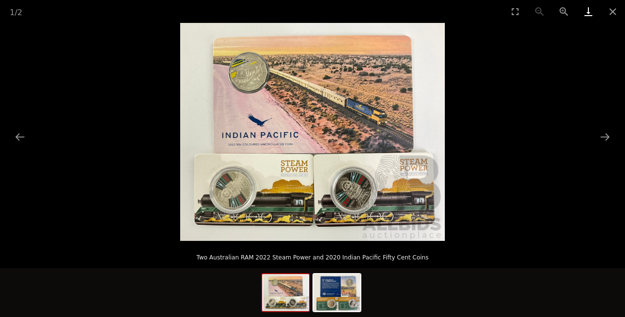
click at [587, 13] on link "Download" at bounding box center [588, 11] width 24 height 23
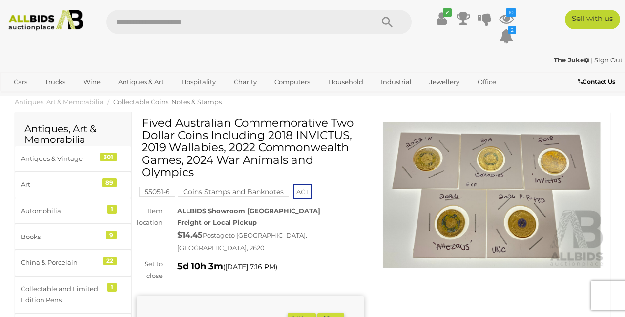
click at [461, 195] on img at bounding box center [491, 195] width 227 height 147
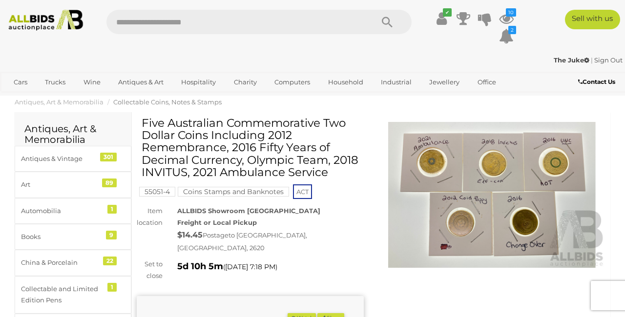
click at [480, 177] on img at bounding box center [491, 195] width 227 height 147
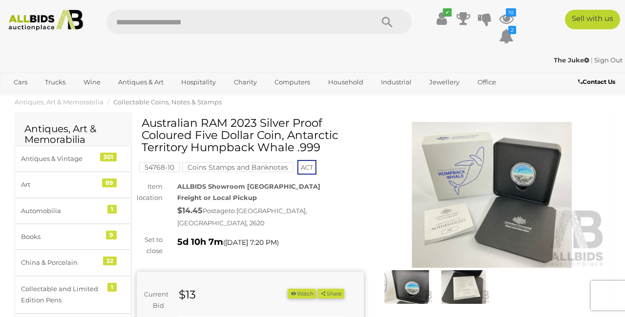
click at [516, 175] on img at bounding box center [491, 195] width 227 height 147
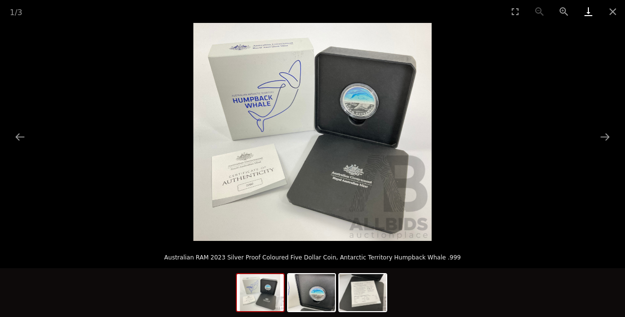
click at [589, 7] on link "Download" at bounding box center [588, 11] width 24 height 23
click at [583, 15] on link "Download" at bounding box center [588, 11] width 24 height 23
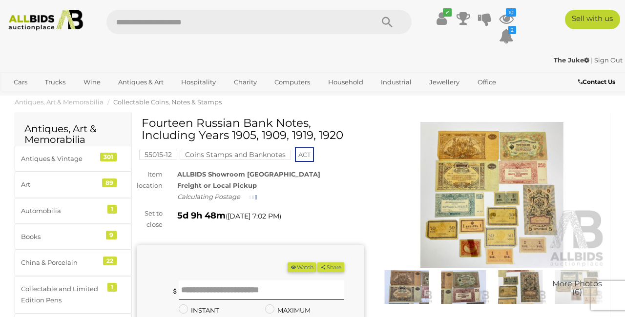
click at [500, 168] on img at bounding box center [491, 195] width 227 height 147
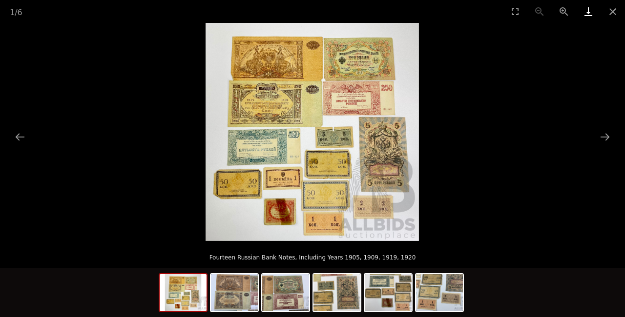
click at [583, 19] on link "Download" at bounding box center [588, 11] width 24 height 23
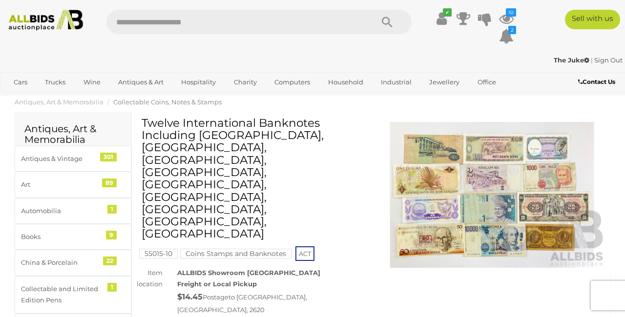
click at [462, 200] on img at bounding box center [491, 195] width 227 height 147
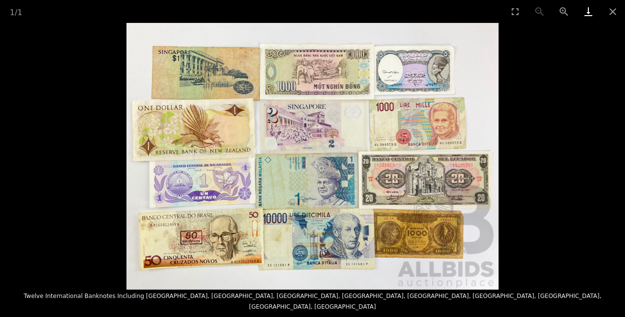
click at [587, 13] on link "Download" at bounding box center [588, 11] width 24 height 23
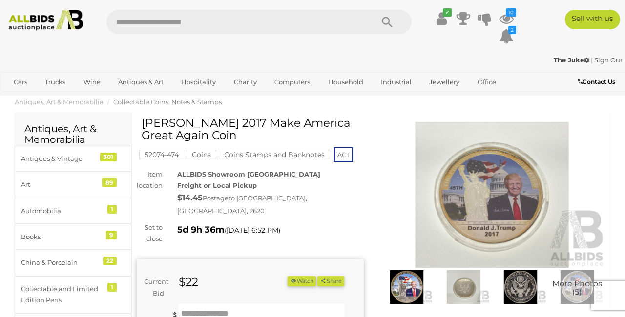
click at [490, 178] on img at bounding box center [491, 195] width 227 height 147
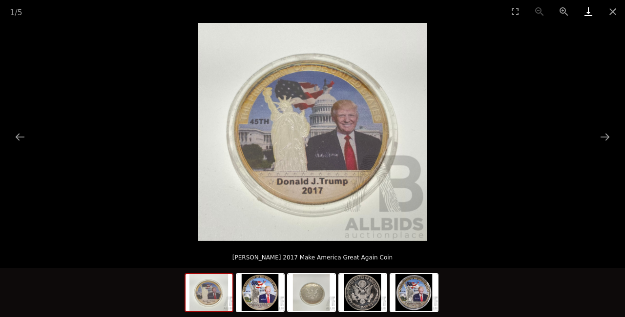
click at [589, 13] on link "Download" at bounding box center [588, 11] width 24 height 23
click at [605, 137] on button "Next slide" at bounding box center [605, 136] width 21 height 19
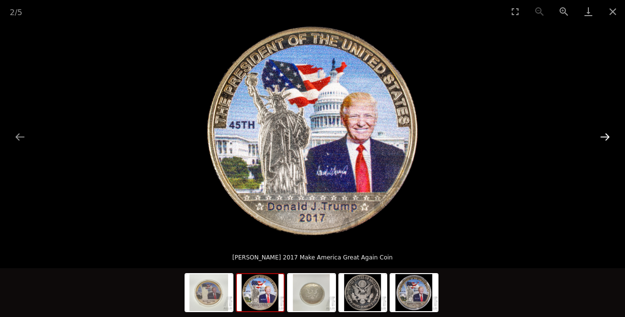
click at [601, 136] on button "Next slide" at bounding box center [605, 136] width 21 height 19
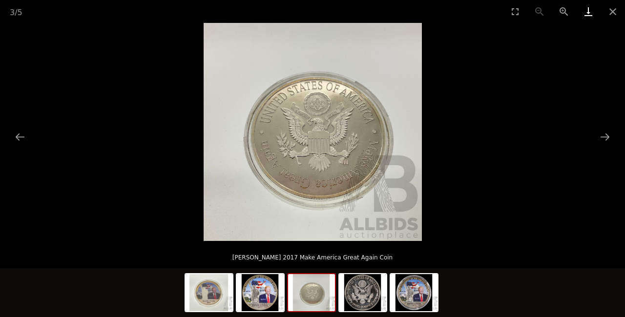
click at [588, 10] on link "Download" at bounding box center [588, 11] width 24 height 23
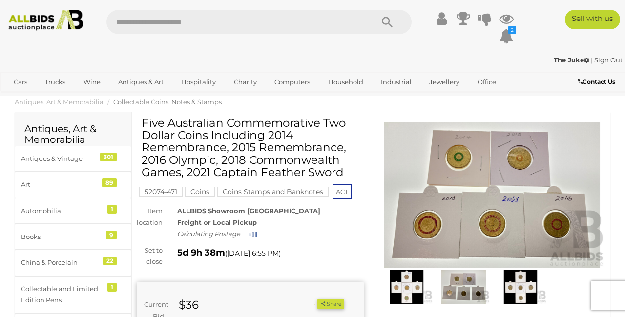
click at [485, 182] on img at bounding box center [491, 195] width 227 height 147
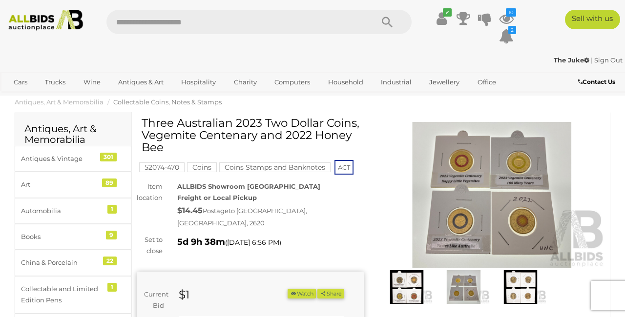
click at [491, 169] on img at bounding box center [491, 195] width 227 height 147
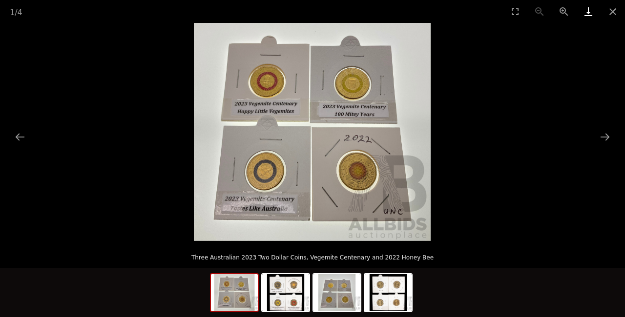
click at [586, 14] on link "Download" at bounding box center [588, 11] width 24 height 23
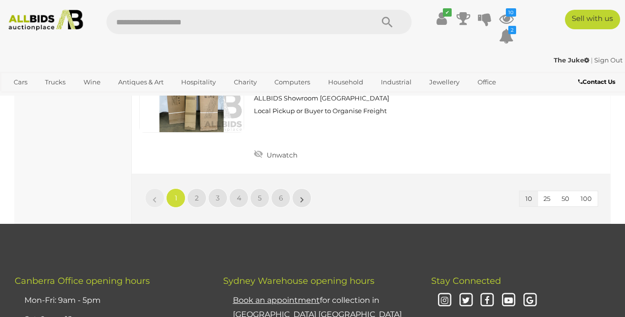
scroll to position [1506, 0]
click at [278, 189] on link "6" at bounding box center [281, 199] width 20 height 20
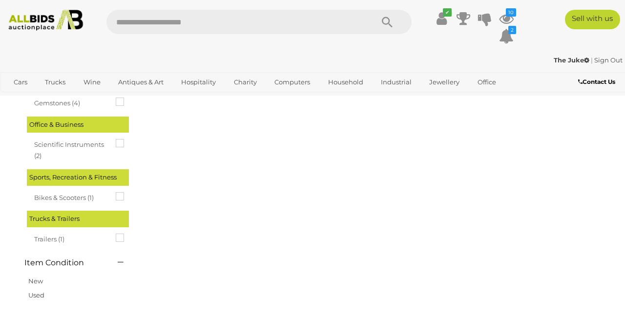
scroll to position [0, 0]
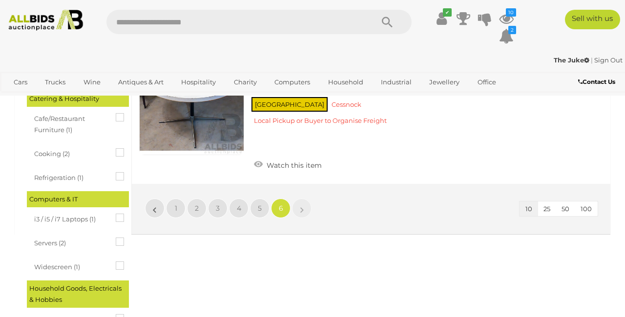
scroll to position [515, 0]
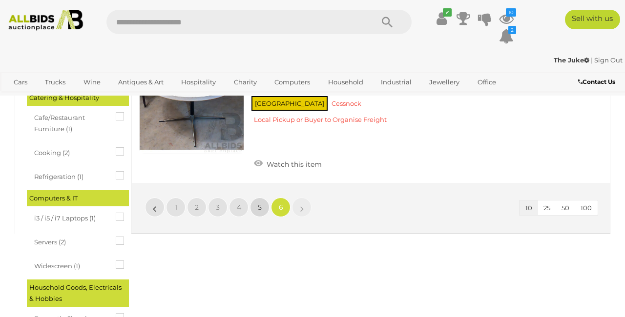
click at [260, 203] on span "5" at bounding box center [260, 207] width 4 height 9
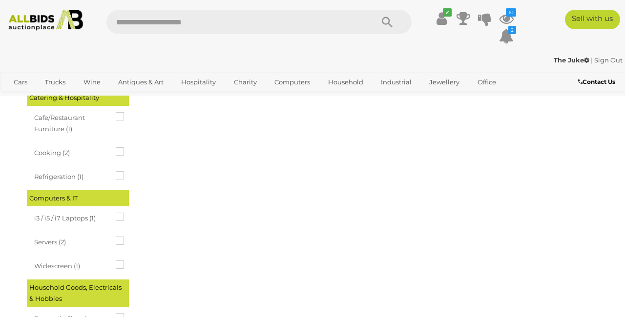
scroll to position [0, 0]
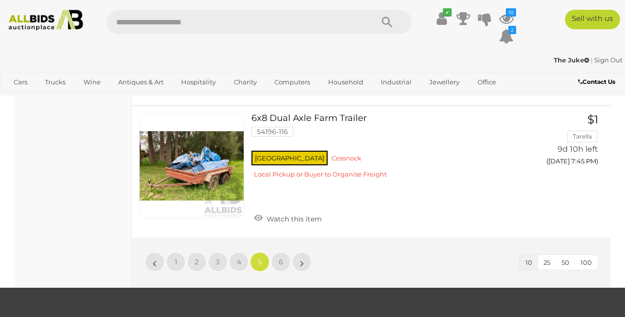
scroll to position [1344, 0]
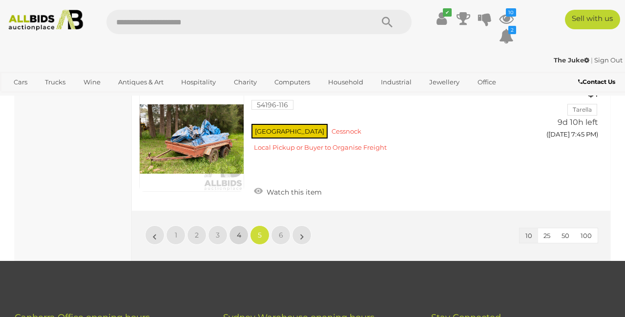
click at [240, 231] on span "4" at bounding box center [239, 235] width 4 height 9
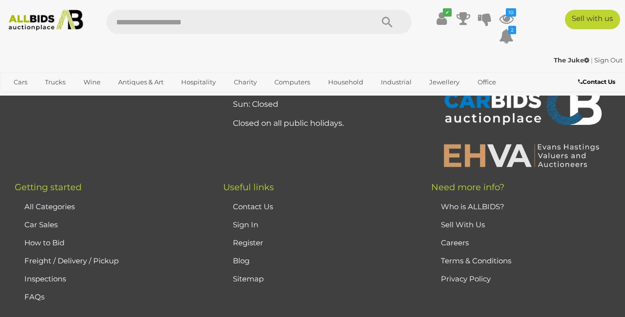
scroll to position [0, 0]
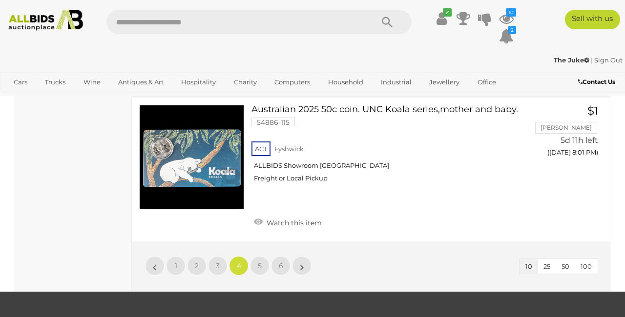
scroll to position [1409, 0]
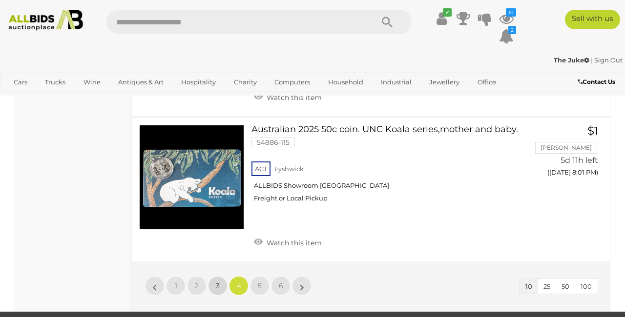
click at [221, 276] on link "3" at bounding box center [218, 286] width 20 height 20
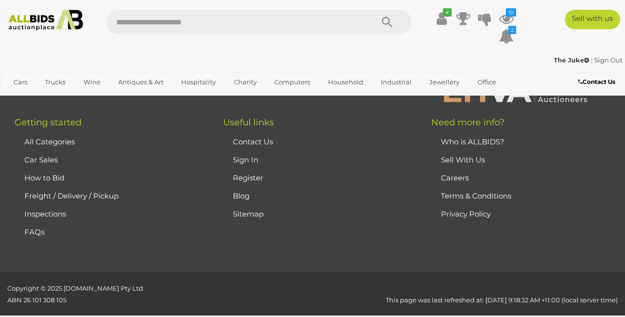
scroll to position [0, 0]
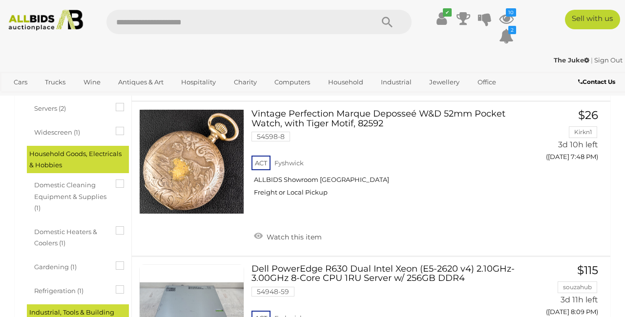
scroll to position [638, 0]
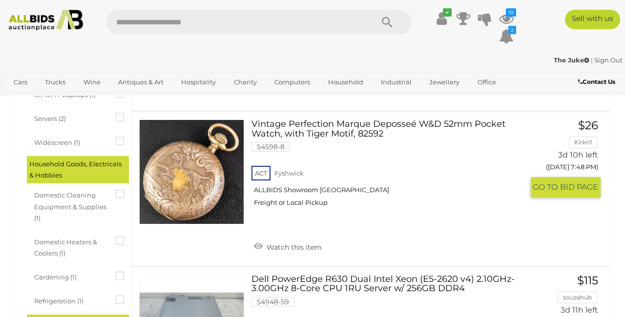
click at [198, 189] on link at bounding box center [191, 172] width 105 height 105
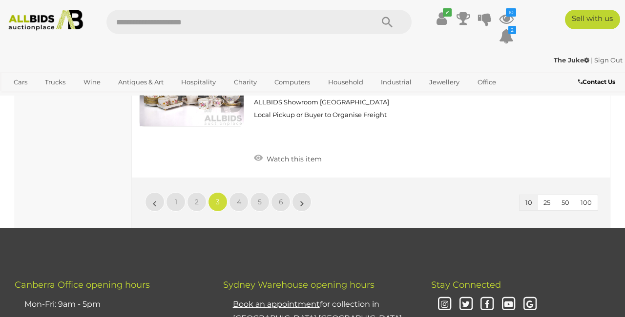
scroll to position [1513, 0]
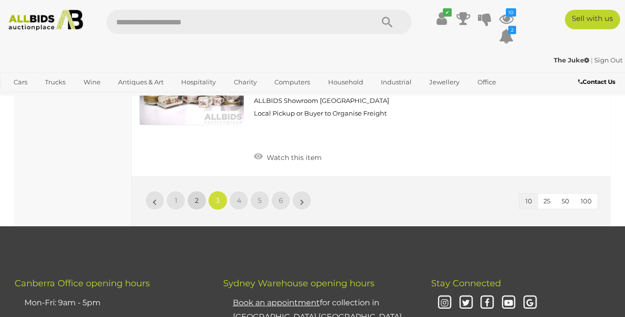
click at [196, 196] on span "2" at bounding box center [197, 200] width 4 height 9
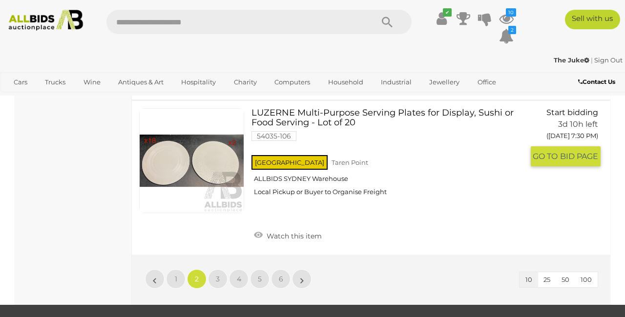
scroll to position [1412, 0]
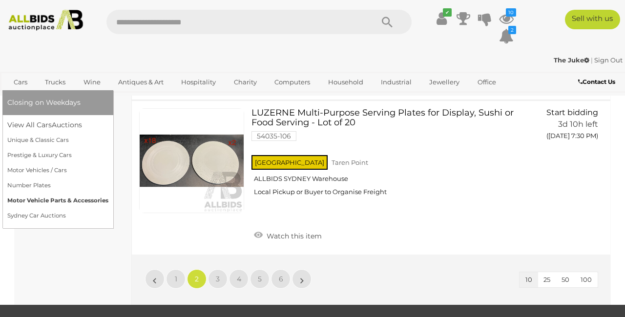
click at [26, 203] on link "Motor Vehicle Parts & Accessories" at bounding box center [57, 200] width 101 height 15
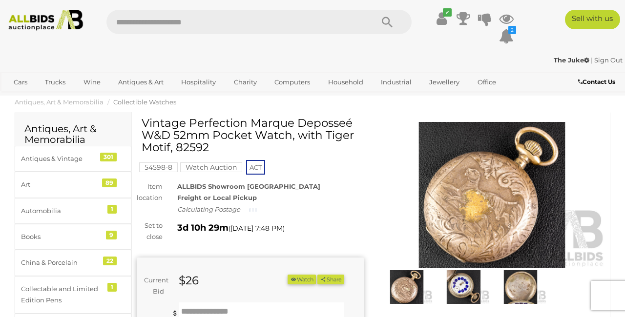
click at [507, 177] on img at bounding box center [491, 195] width 227 height 147
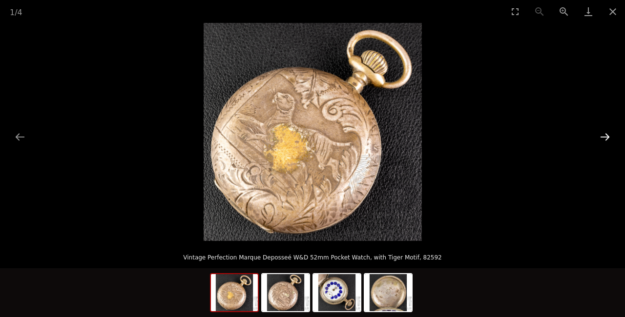
click at [605, 134] on button "Next slide" at bounding box center [605, 136] width 21 height 19
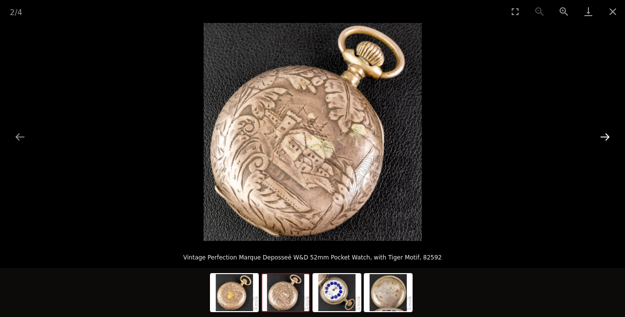
click at [605, 135] on button "Next slide" at bounding box center [605, 136] width 21 height 19
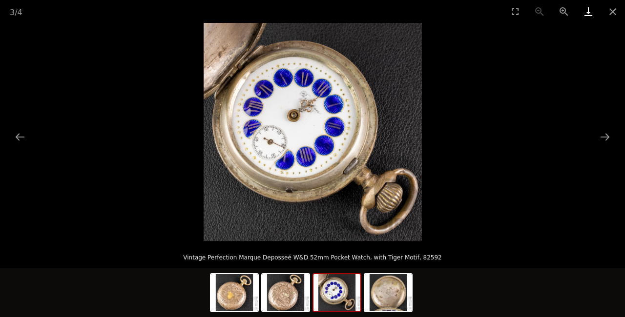
click at [588, 14] on link "Download" at bounding box center [588, 11] width 24 height 23
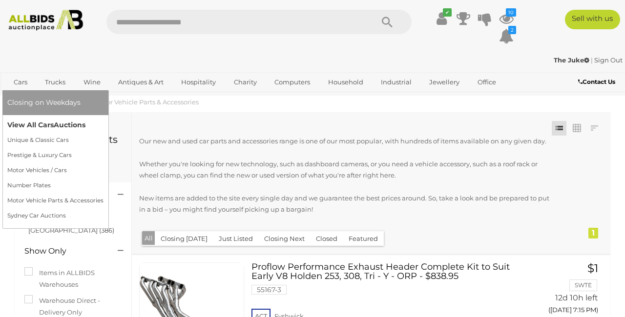
click at [38, 122] on link "View All Cars Auctions" at bounding box center [55, 125] width 96 height 15
